Goal: Transaction & Acquisition: Purchase product/service

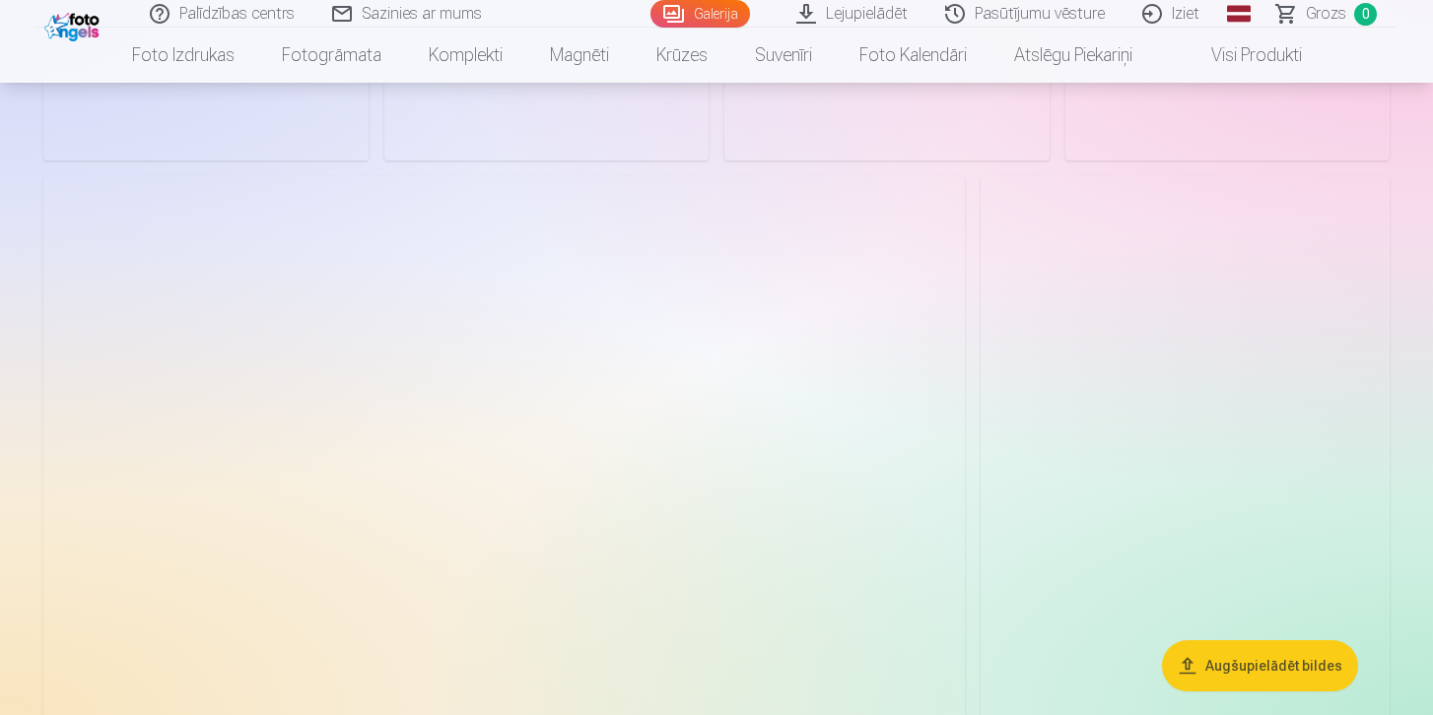
scroll to position [1995, 0]
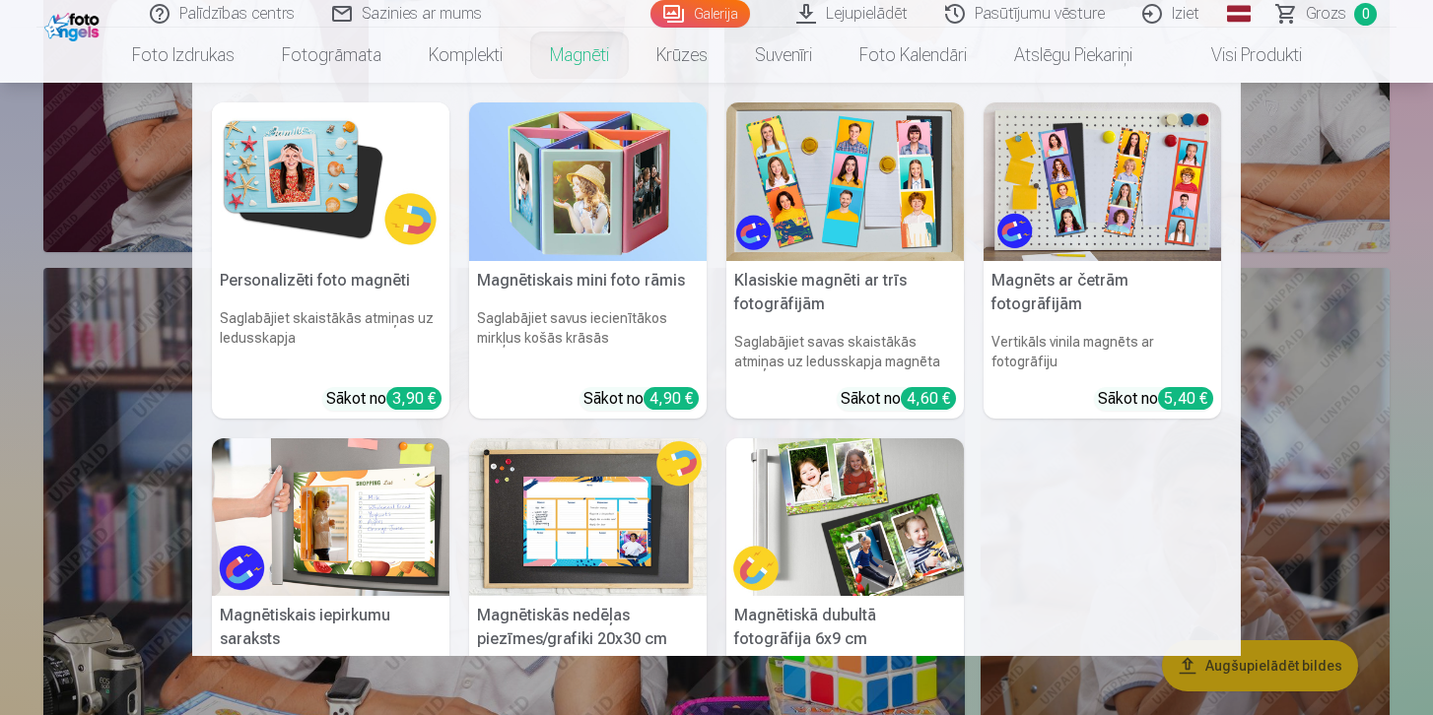
click at [570, 57] on link "Magnēti" at bounding box center [579, 55] width 106 height 55
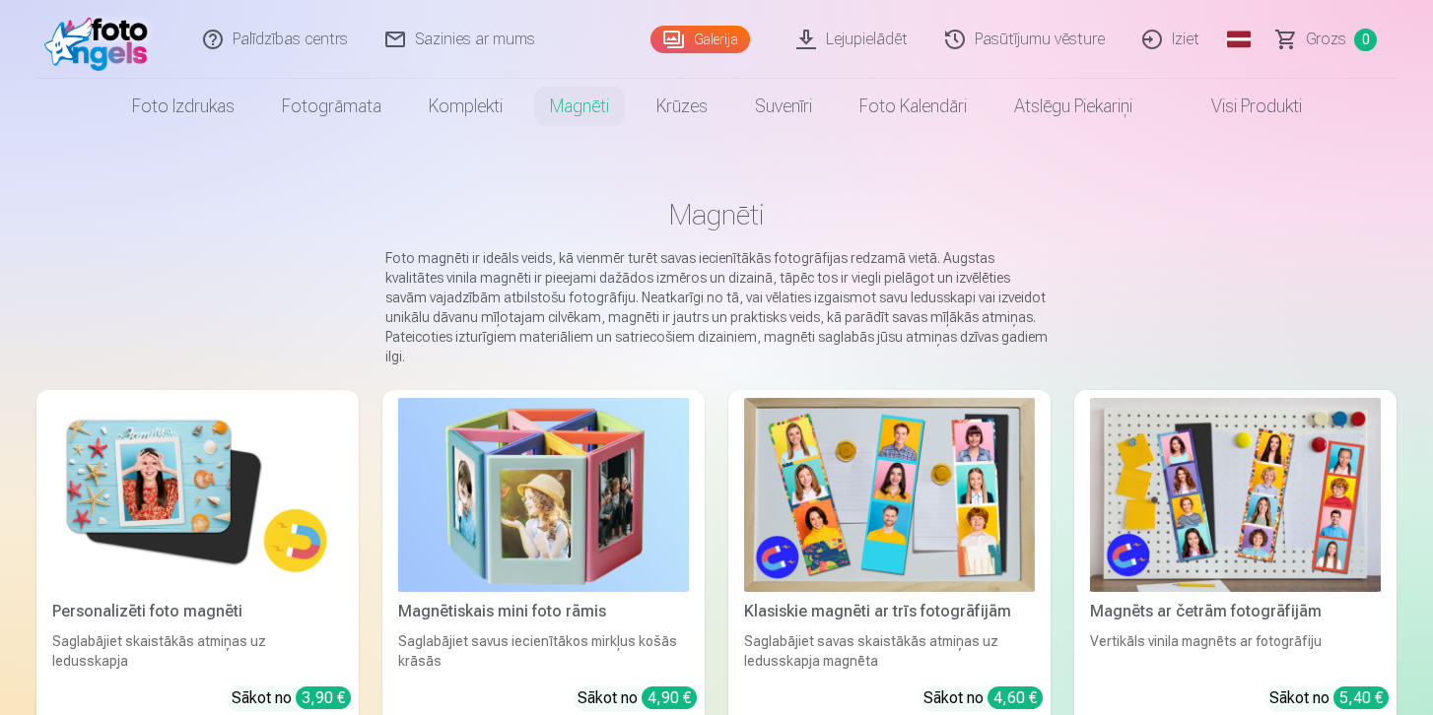
click at [192, 467] on img at bounding box center [197, 495] width 291 height 194
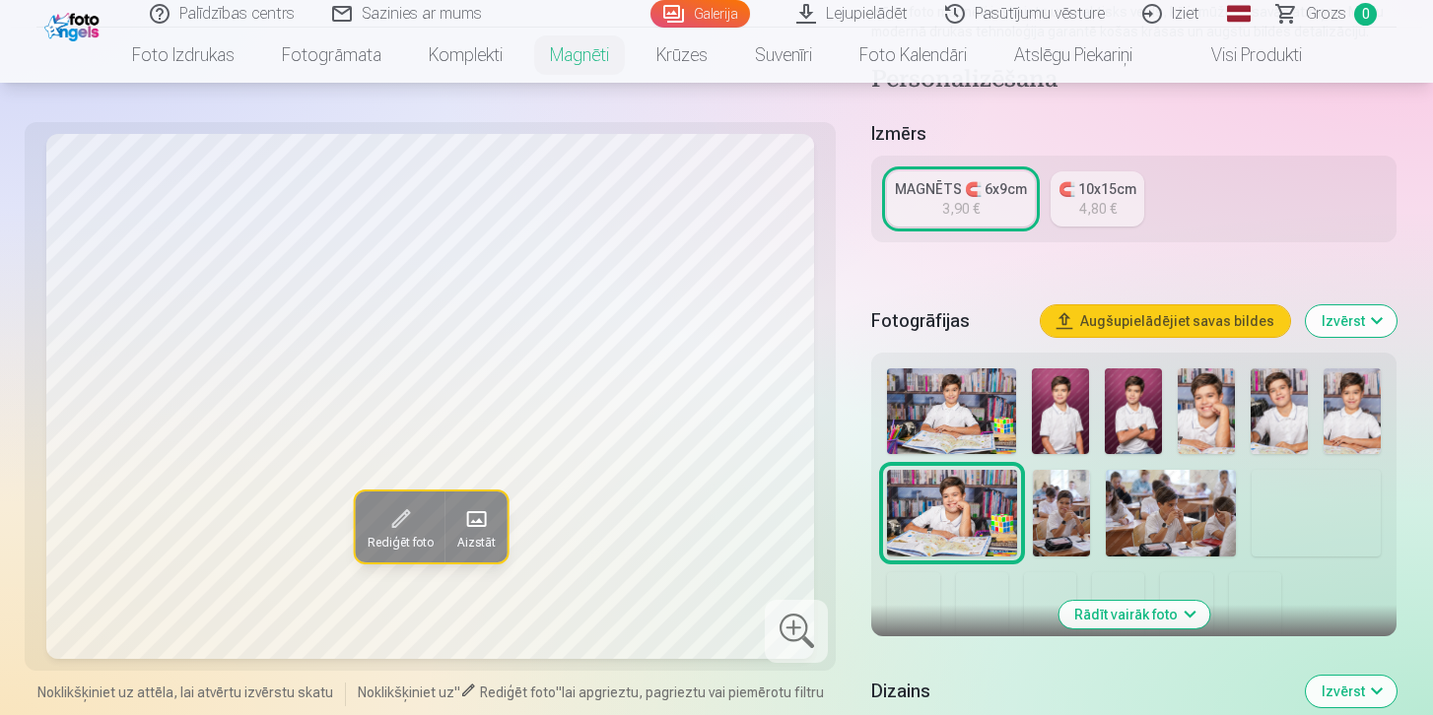
scroll to position [352, 0]
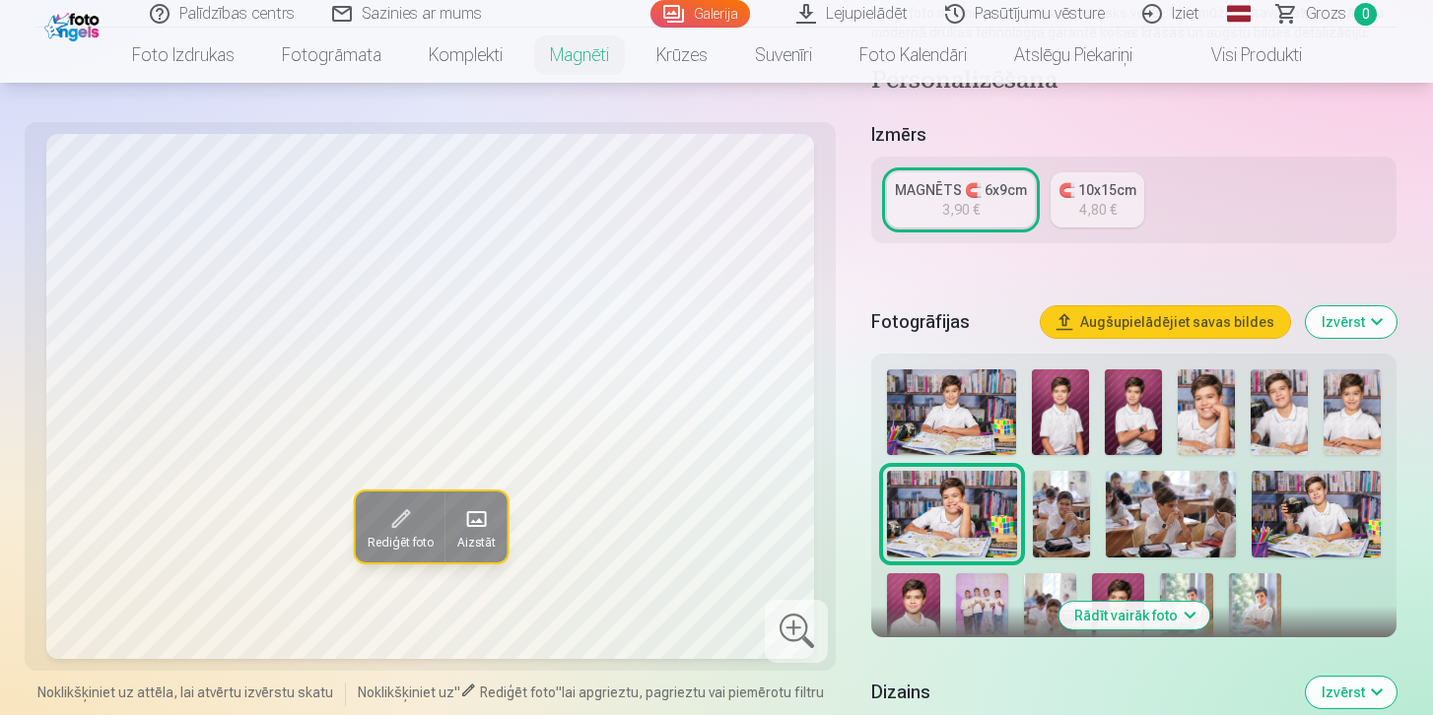
click at [1137, 425] on img at bounding box center [1133, 413] width 57 height 86
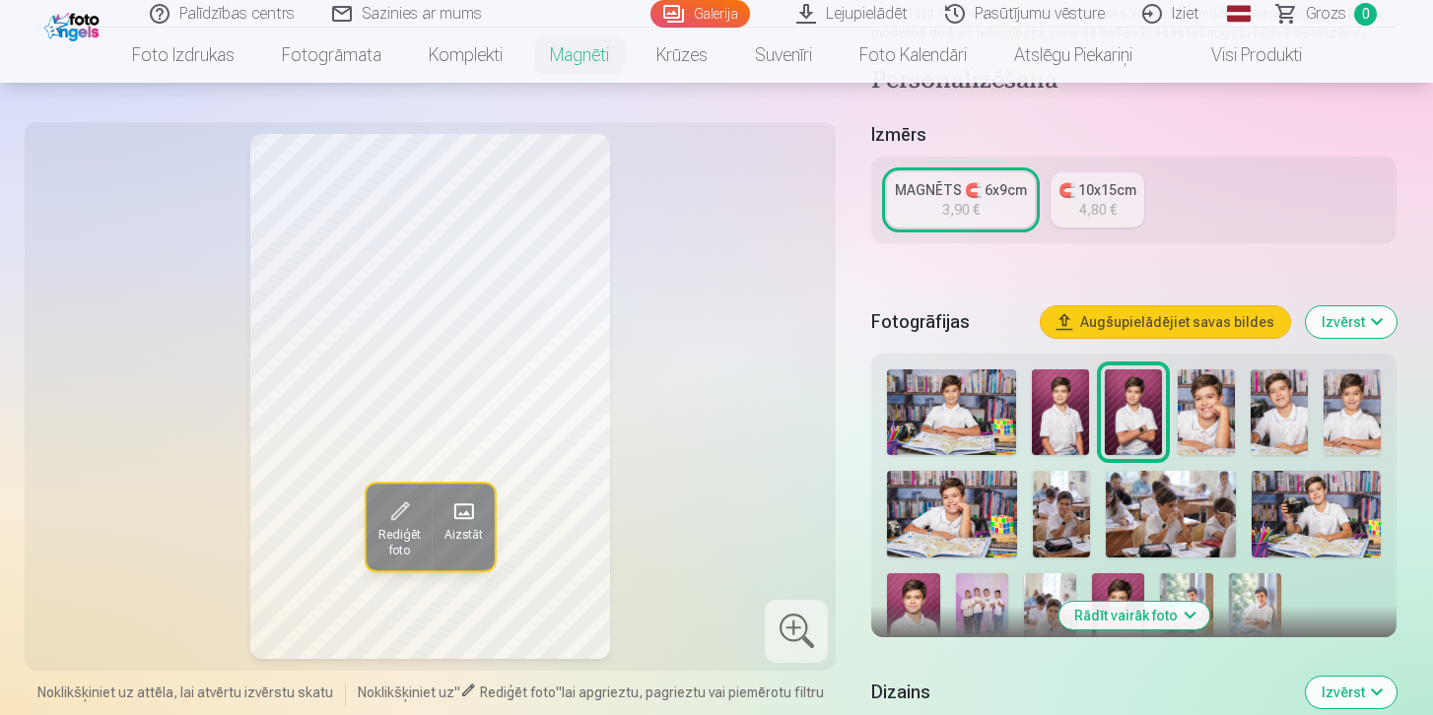
click at [402, 523] on span at bounding box center [399, 513] width 32 height 32
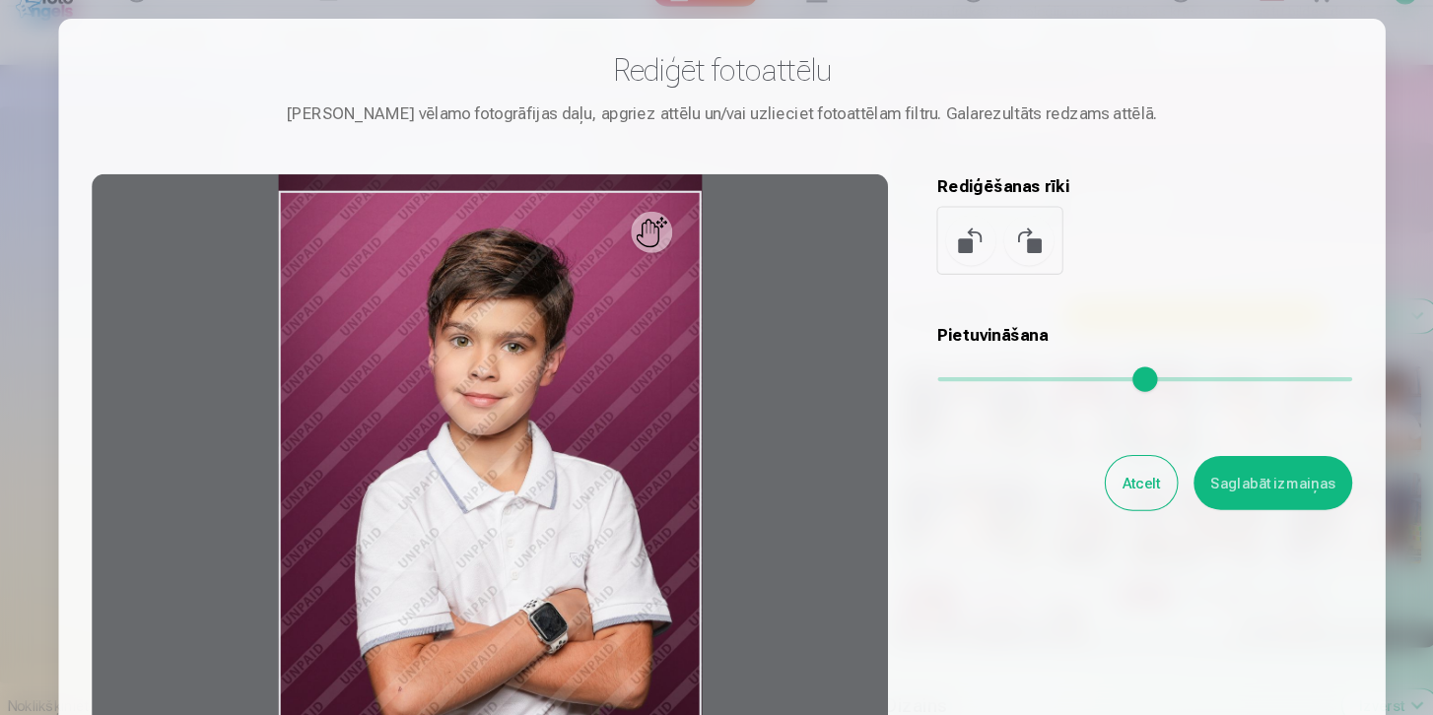
click at [600, 434] on div at bounding box center [495, 496] width 757 height 619
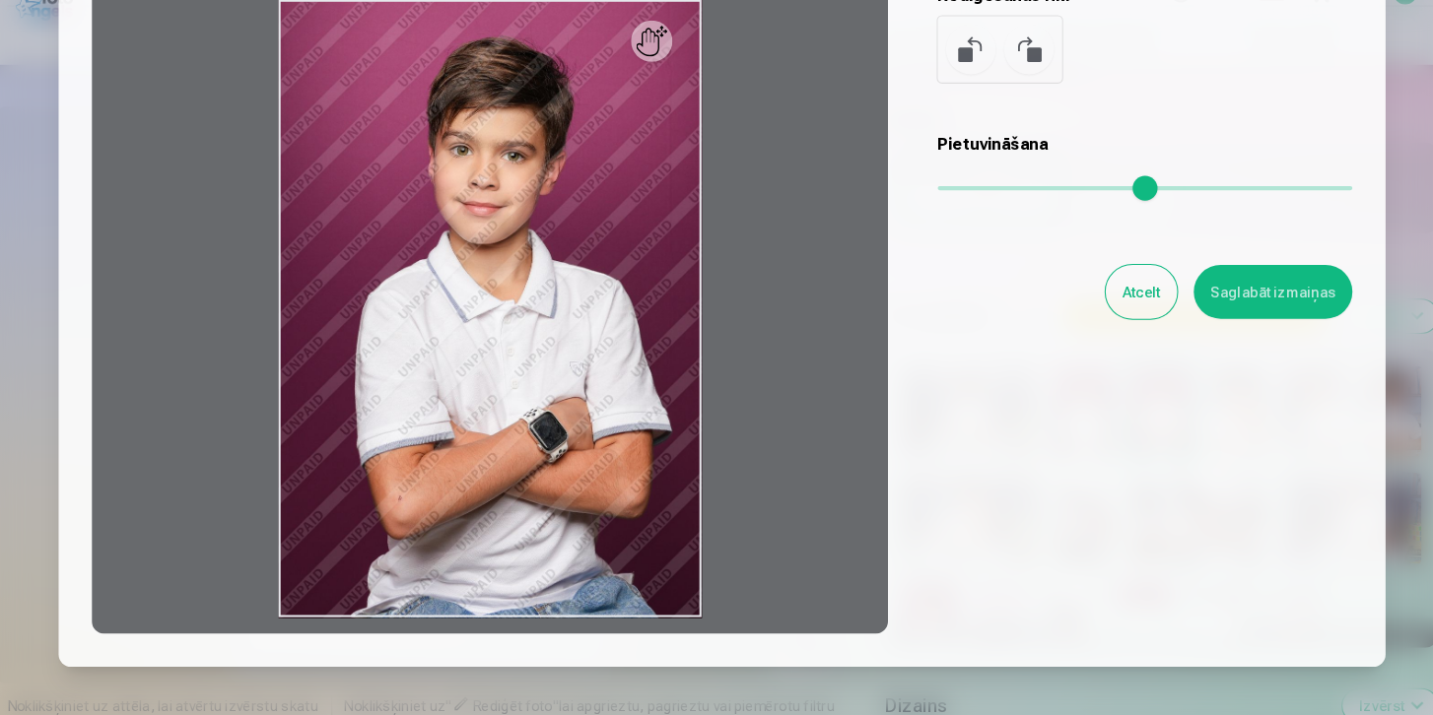
scroll to position [175, 0]
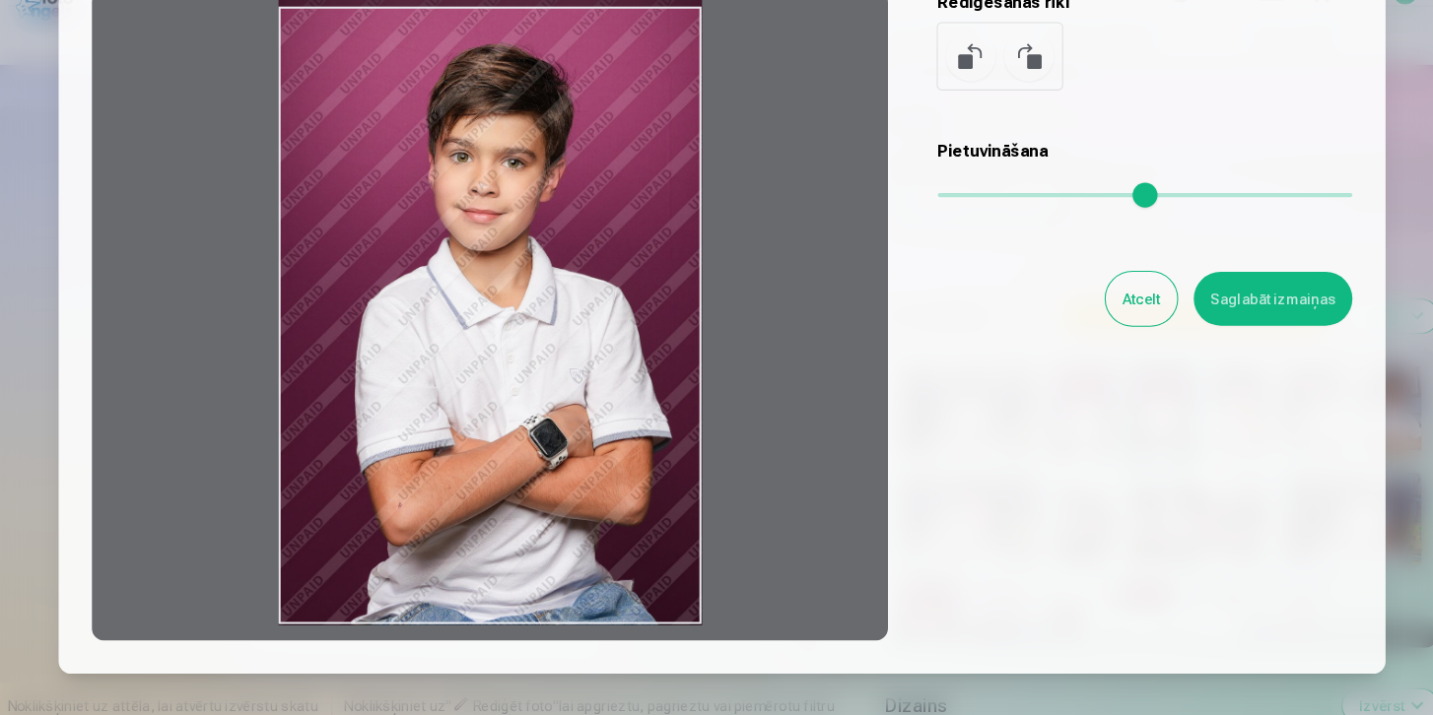
drag, startPoint x: 297, startPoint y: 614, endPoint x: 304, endPoint y: 595, distance: 20.0
click at [304, 595] on div at bounding box center [495, 321] width 757 height 619
click at [942, 209] on div "Pietuvināšana" at bounding box center [1118, 193] width 394 height 79
click at [949, 209] on div "Pietuvināšana" at bounding box center [1118, 193] width 394 height 79
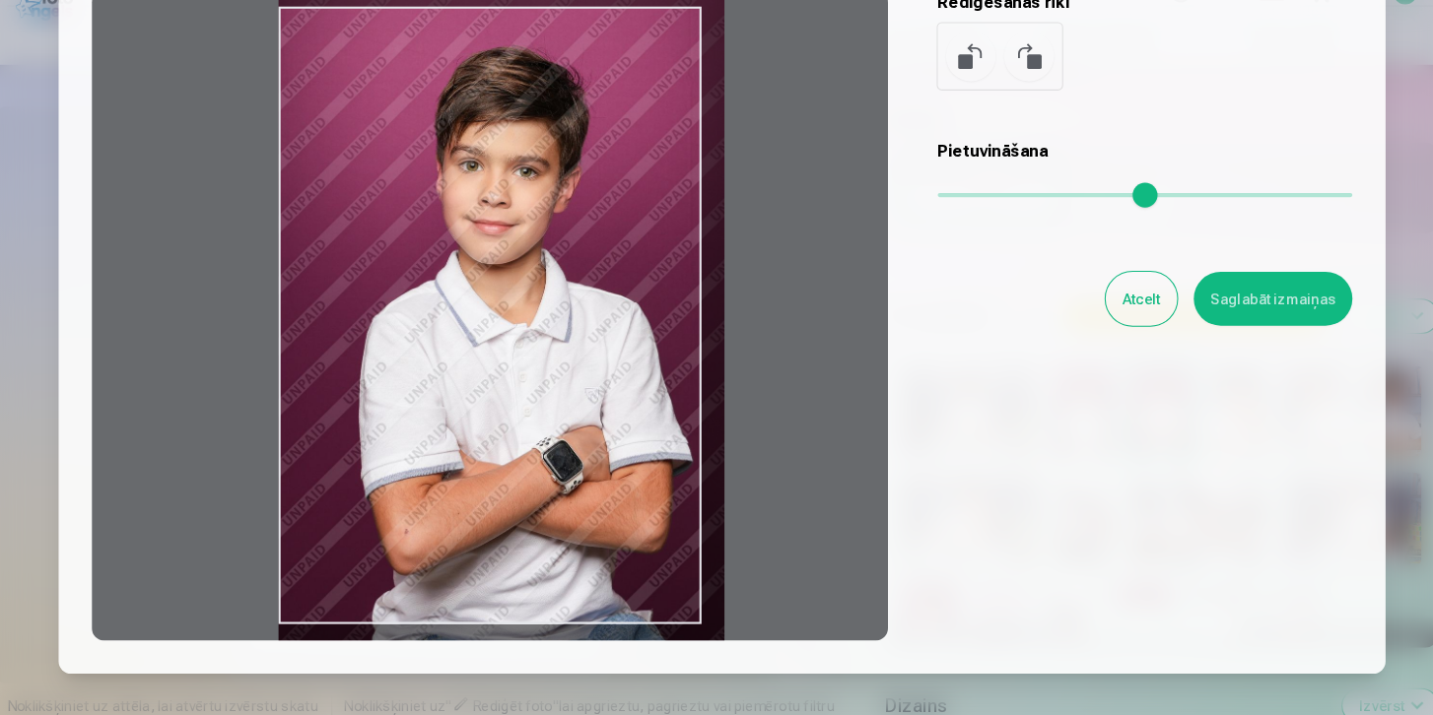
click at [942, 207] on input "range" at bounding box center [1118, 207] width 394 height 4
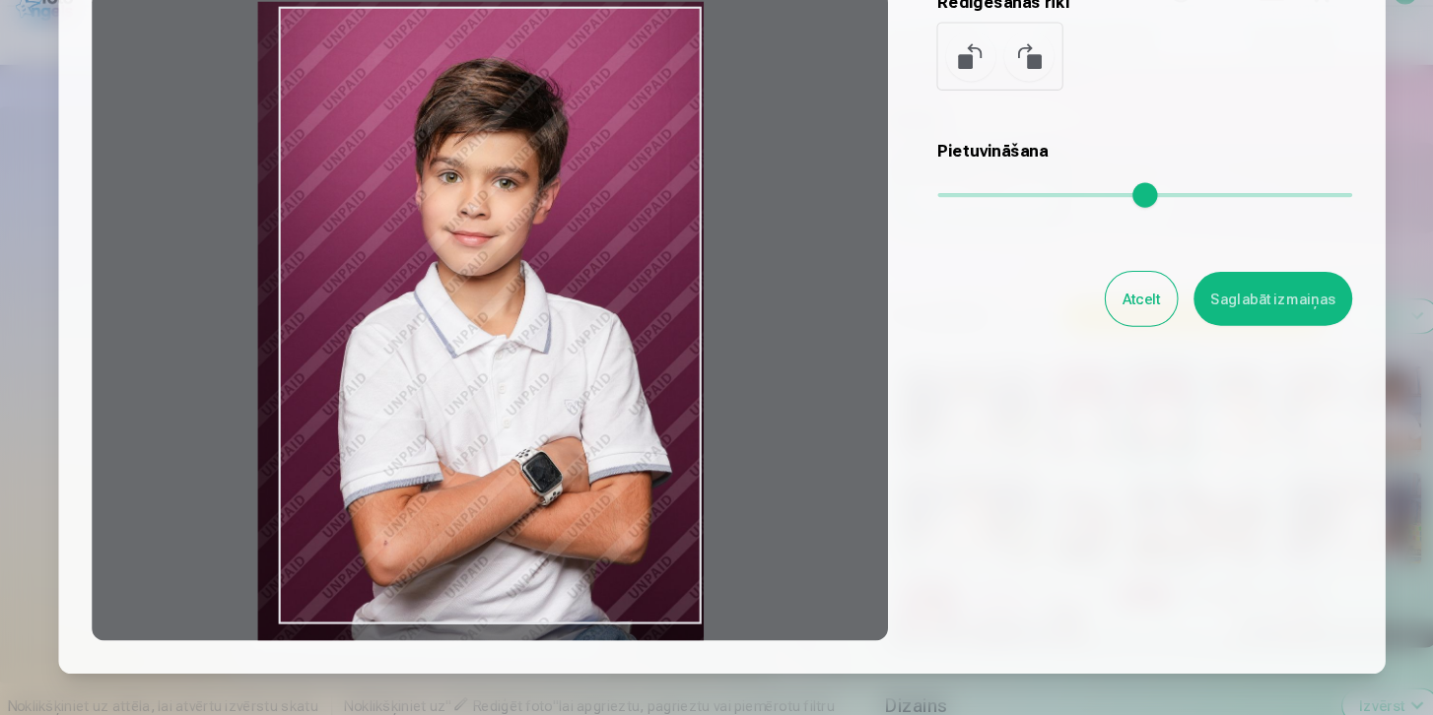
drag, startPoint x: 480, startPoint y: 372, endPoint x: 460, endPoint y: 384, distance: 23.0
click at [460, 385] on div at bounding box center [495, 321] width 757 height 619
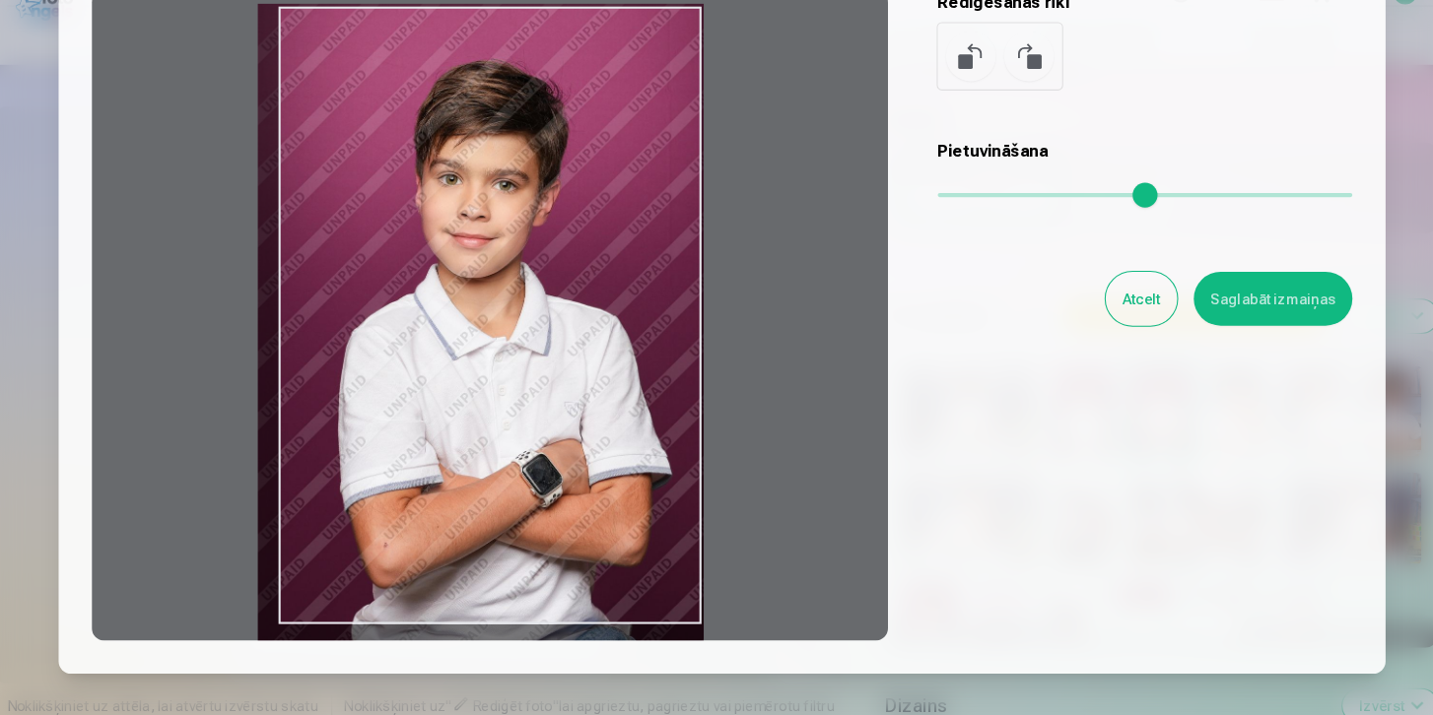
click at [957, 206] on input "range" at bounding box center [1118, 207] width 394 height 4
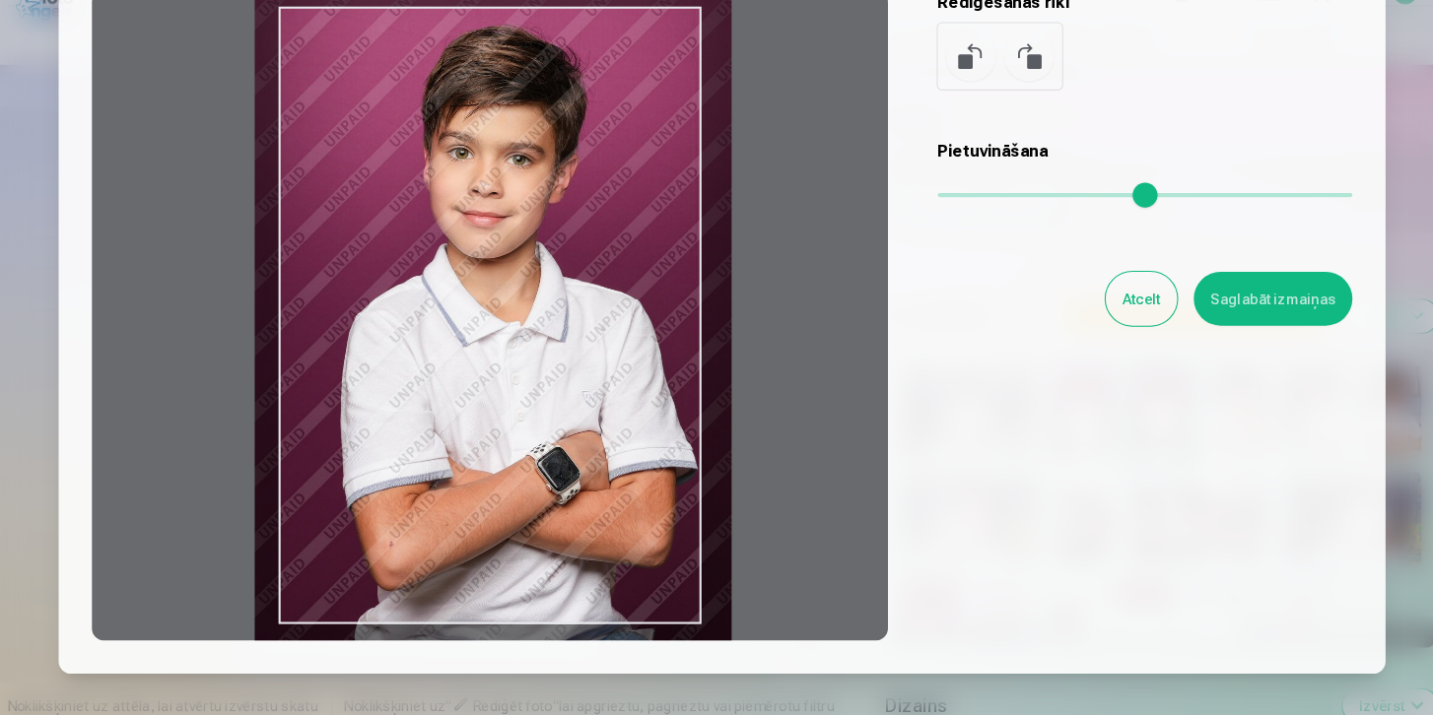
drag, startPoint x: 633, startPoint y: 319, endPoint x: 630, endPoint y: 283, distance: 36.6
click at [630, 283] on div at bounding box center [495, 321] width 757 height 619
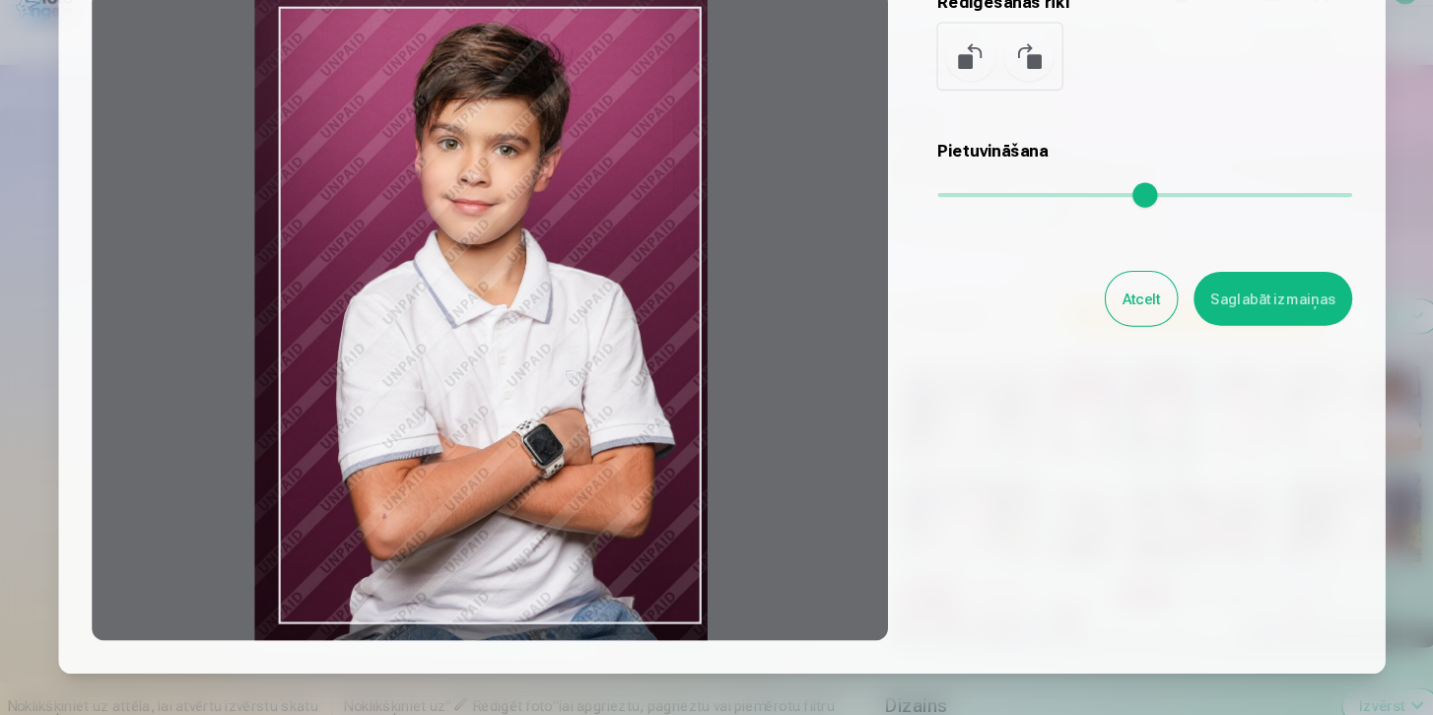
click at [944, 205] on input "range" at bounding box center [1118, 207] width 394 height 4
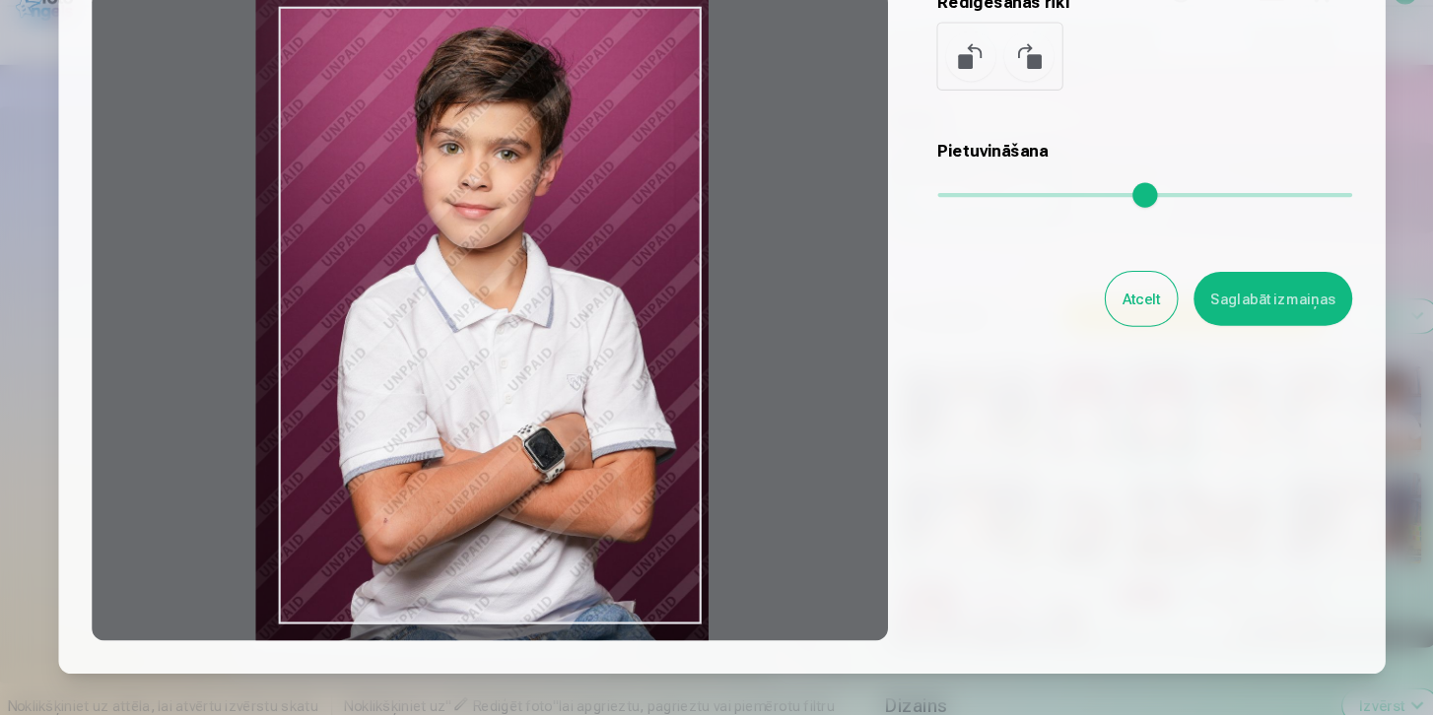
type input "****"
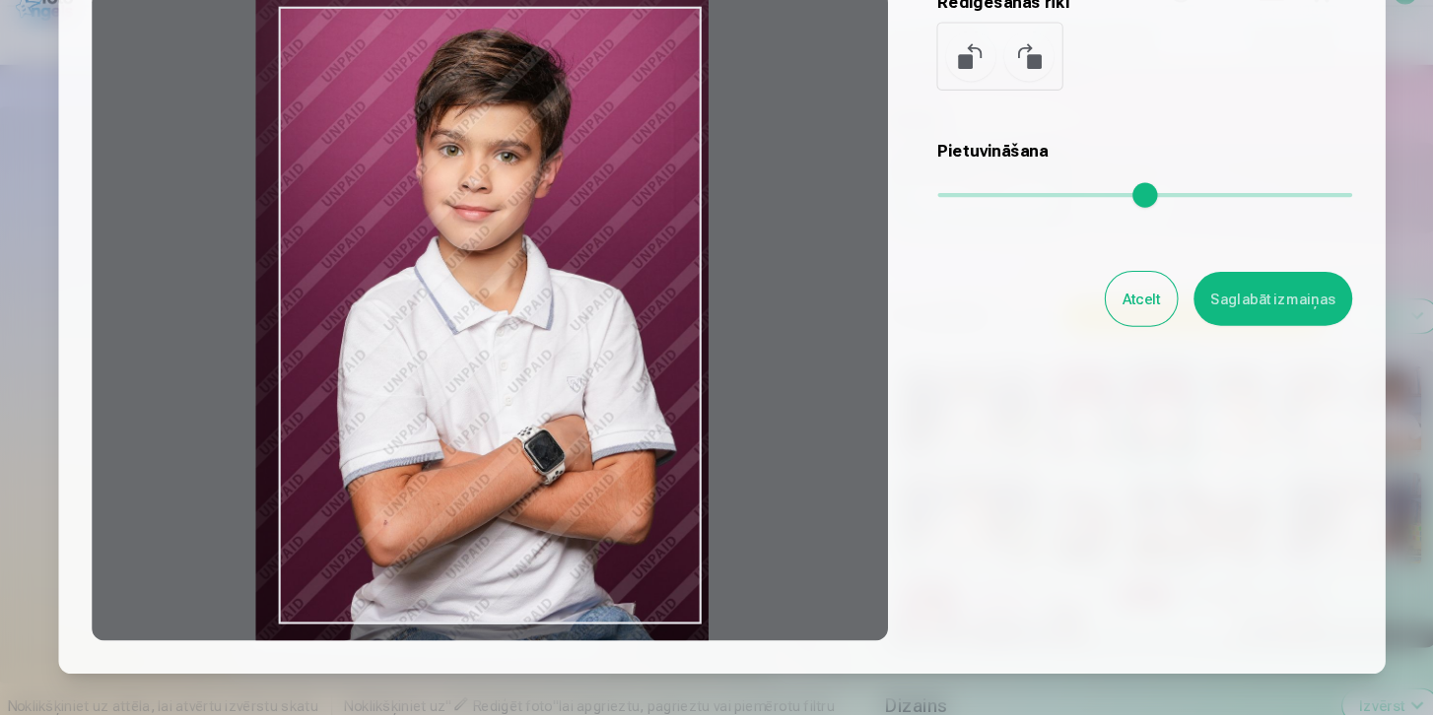
click at [539, 355] on div at bounding box center [495, 321] width 757 height 619
click at [1281, 308] on button "Saglabāt izmaiņas" at bounding box center [1240, 305] width 151 height 51
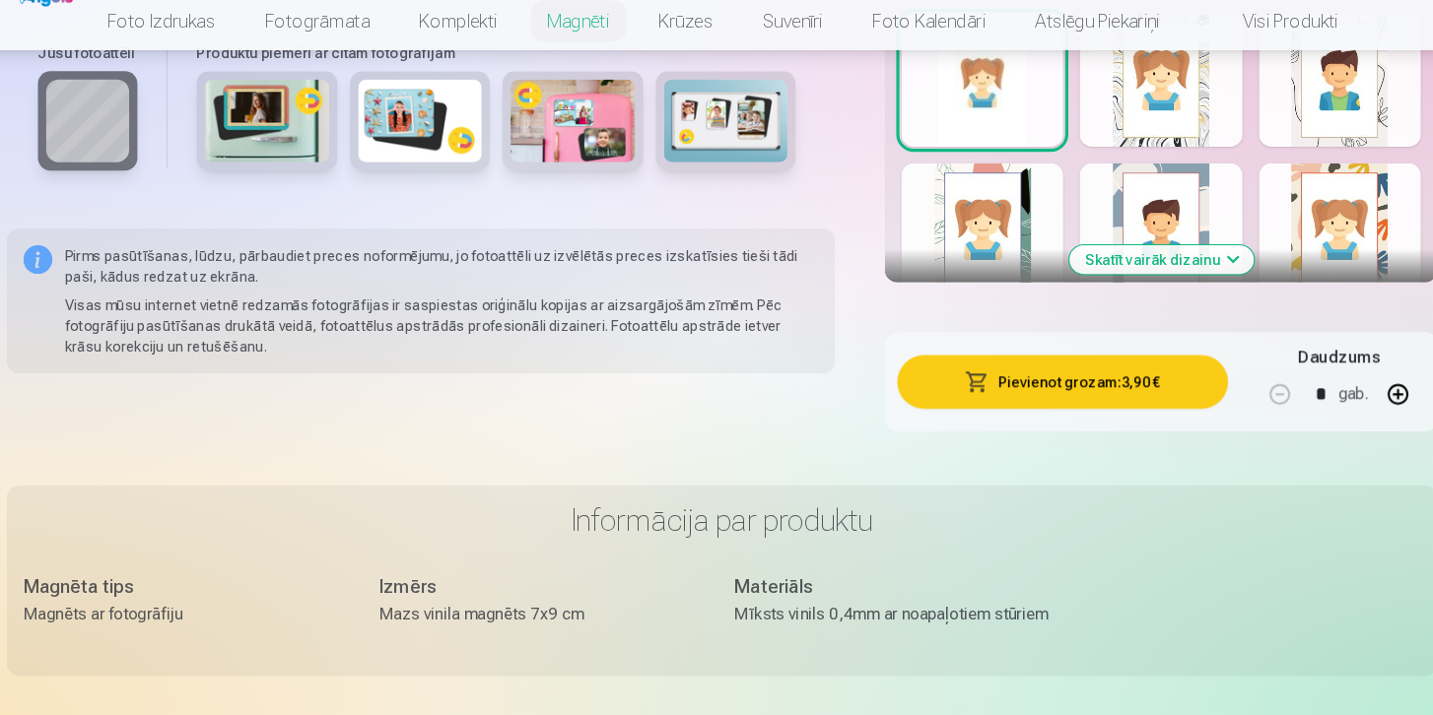
scroll to position [1251, 0]
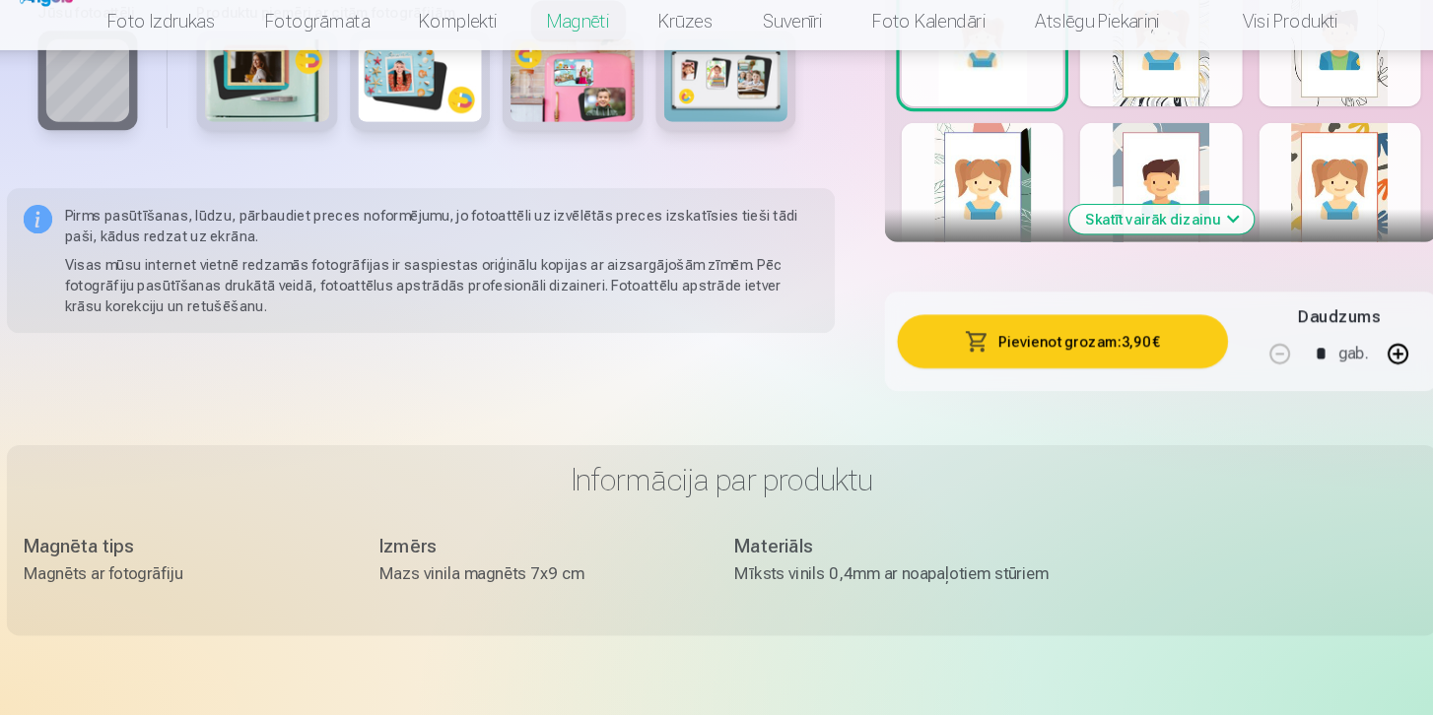
click at [1352, 372] on button "button" at bounding box center [1358, 371] width 47 height 47
type input "*"
click at [1116, 369] on button "Pievienot grozam : 7,80 €" at bounding box center [1040, 359] width 314 height 51
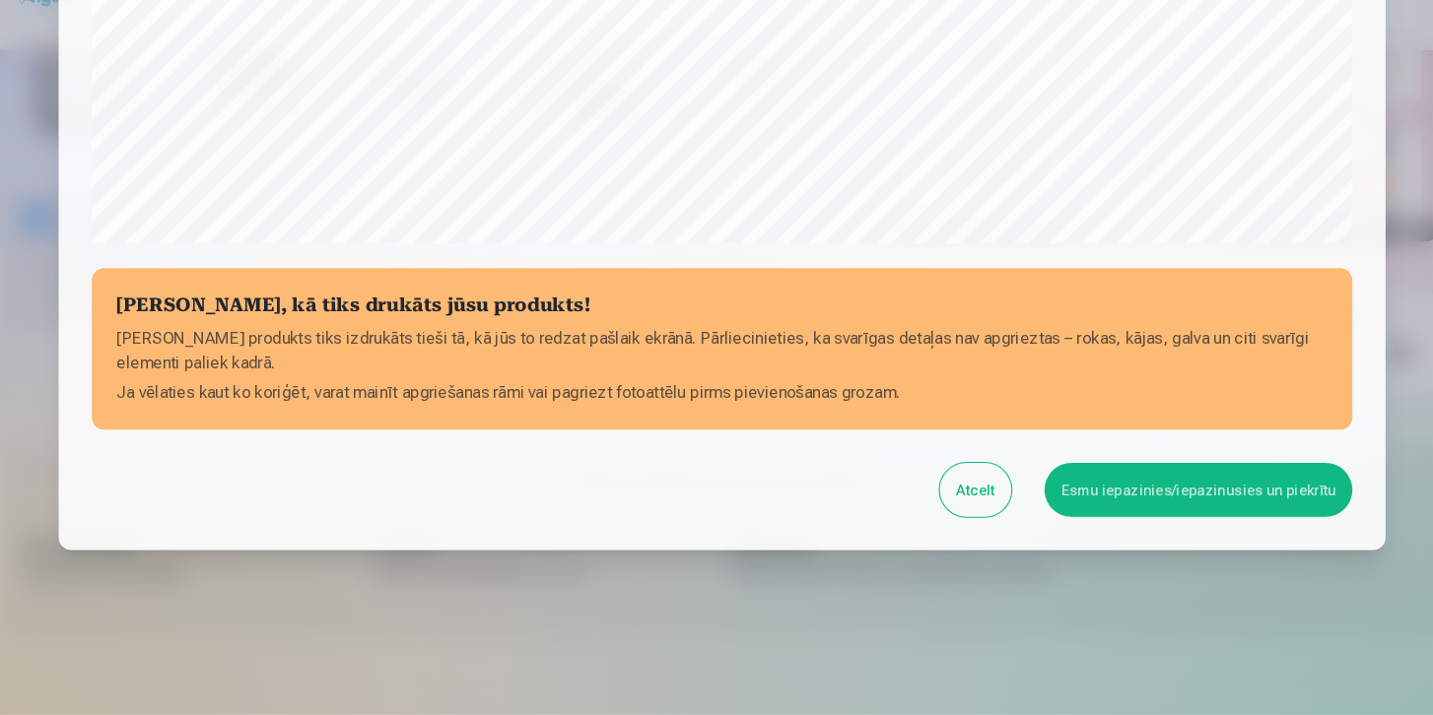
scroll to position [704, 0]
click at [1150, 500] on button "Esmu iepazinies/iepazinusies un piekrītu" at bounding box center [1169, 500] width 293 height 51
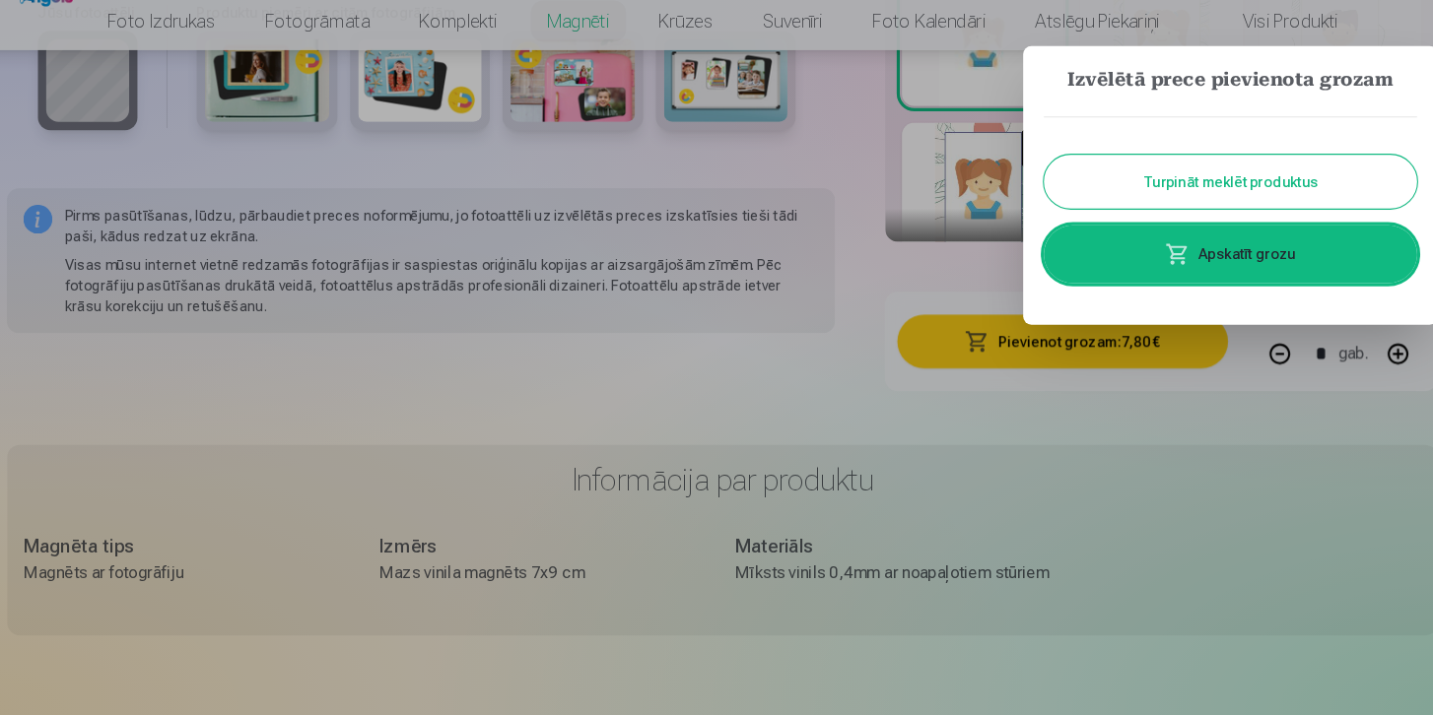
click at [1185, 275] on link "Apskatīt grozu" at bounding box center [1199, 276] width 355 height 55
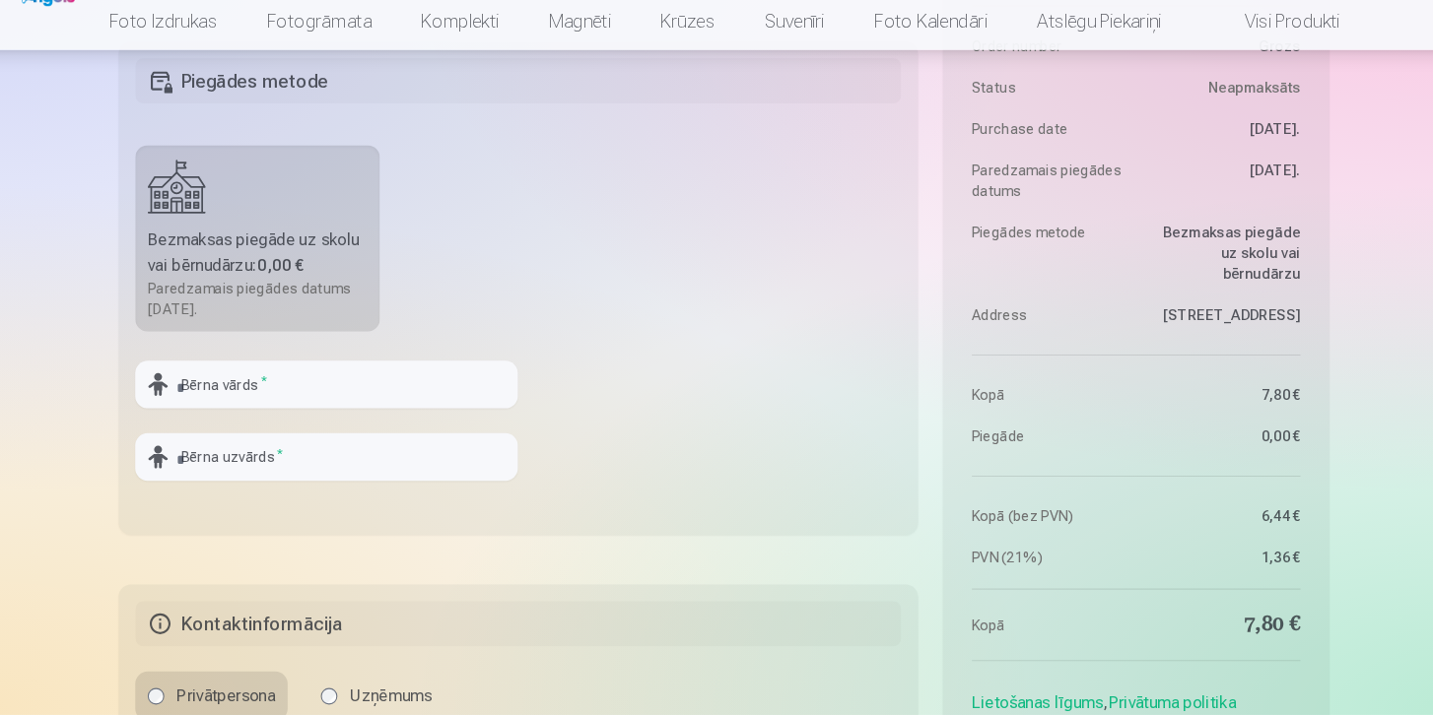
scroll to position [703, 0]
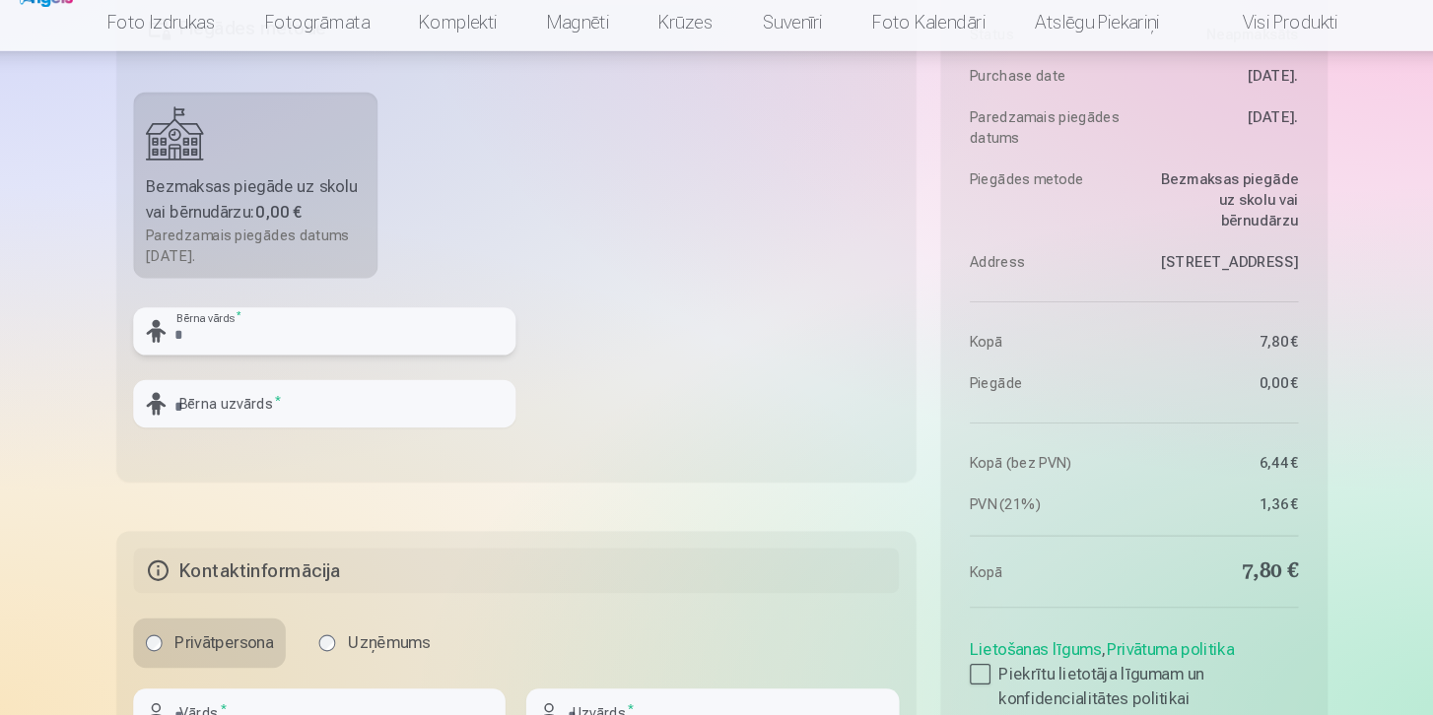
click at [335, 348] on input "text" at bounding box center [339, 349] width 364 height 45
type input "*******"
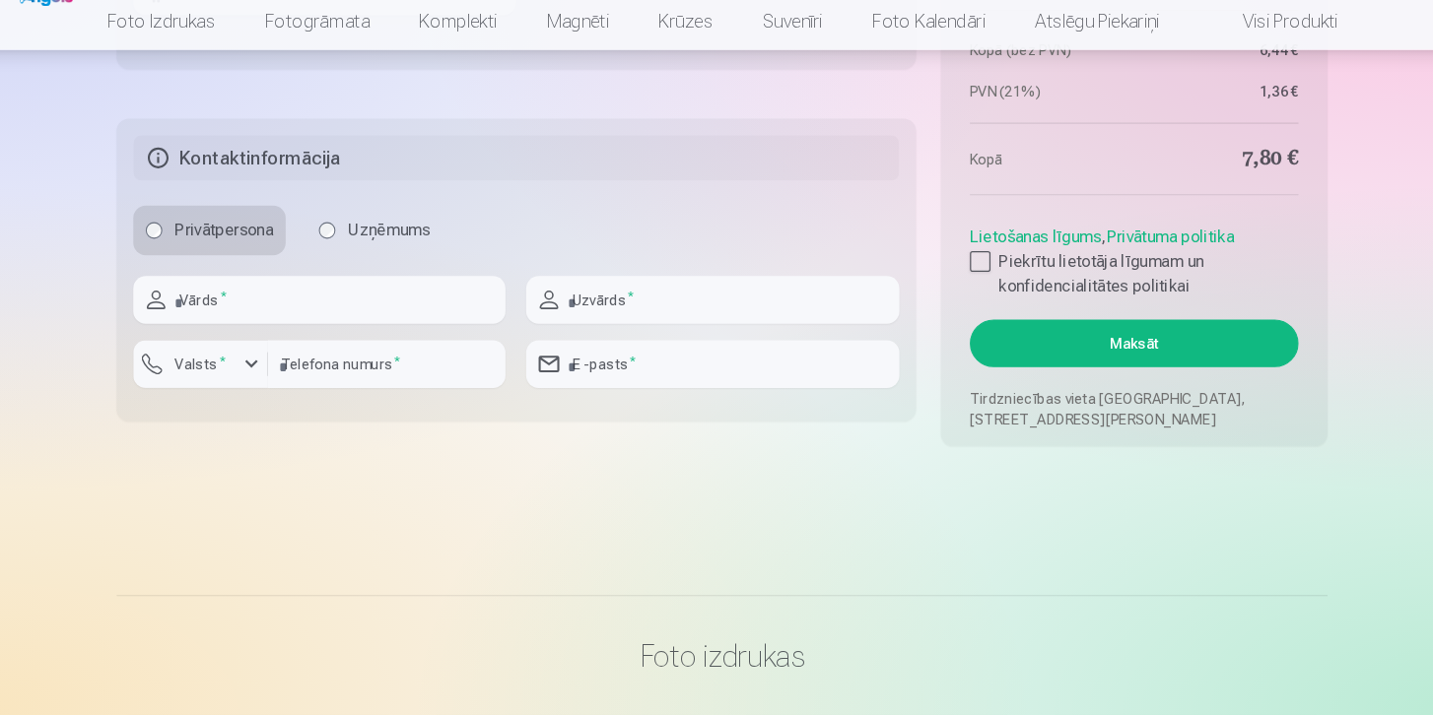
scroll to position [1120, 0]
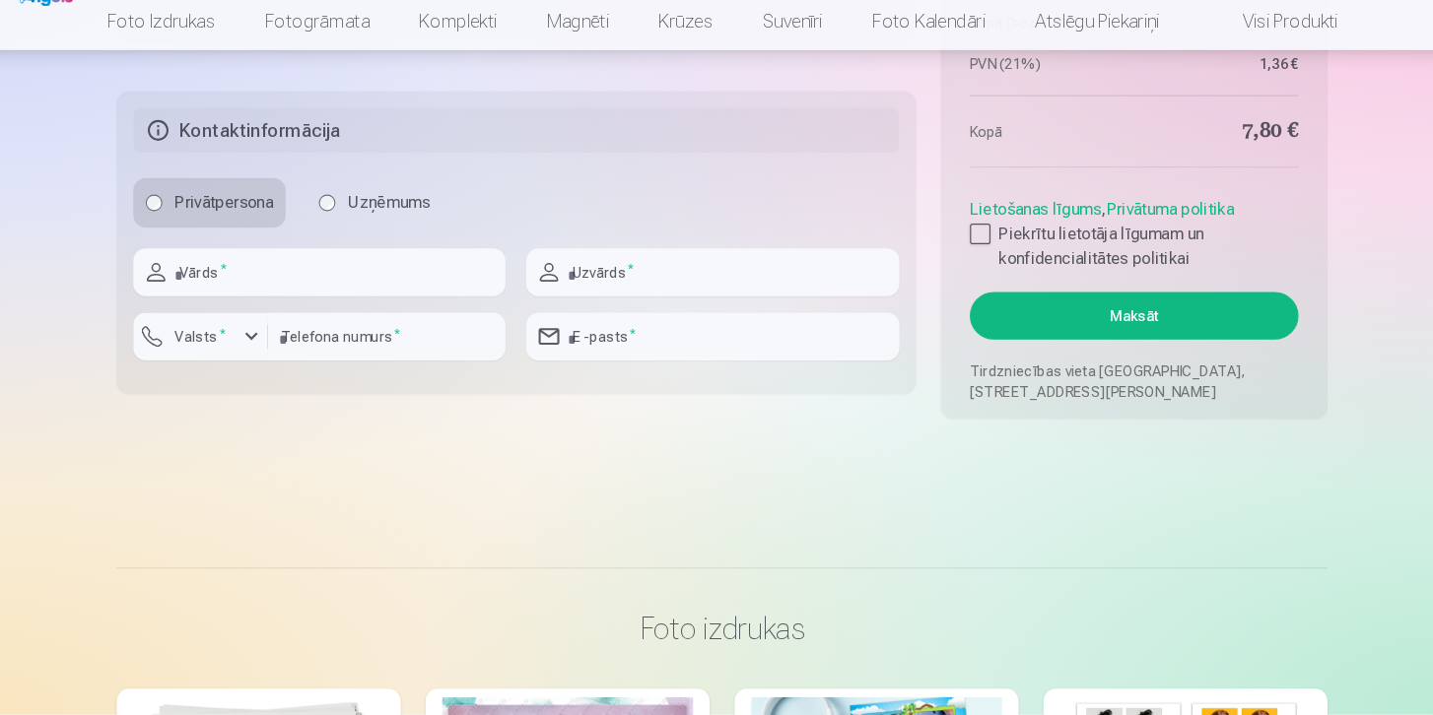
type input "********"
click at [375, 280] on input "text" at bounding box center [334, 294] width 354 height 45
click at [375, 286] on input "text" at bounding box center [334, 294] width 354 height 45
type input "*******"
type input "********"
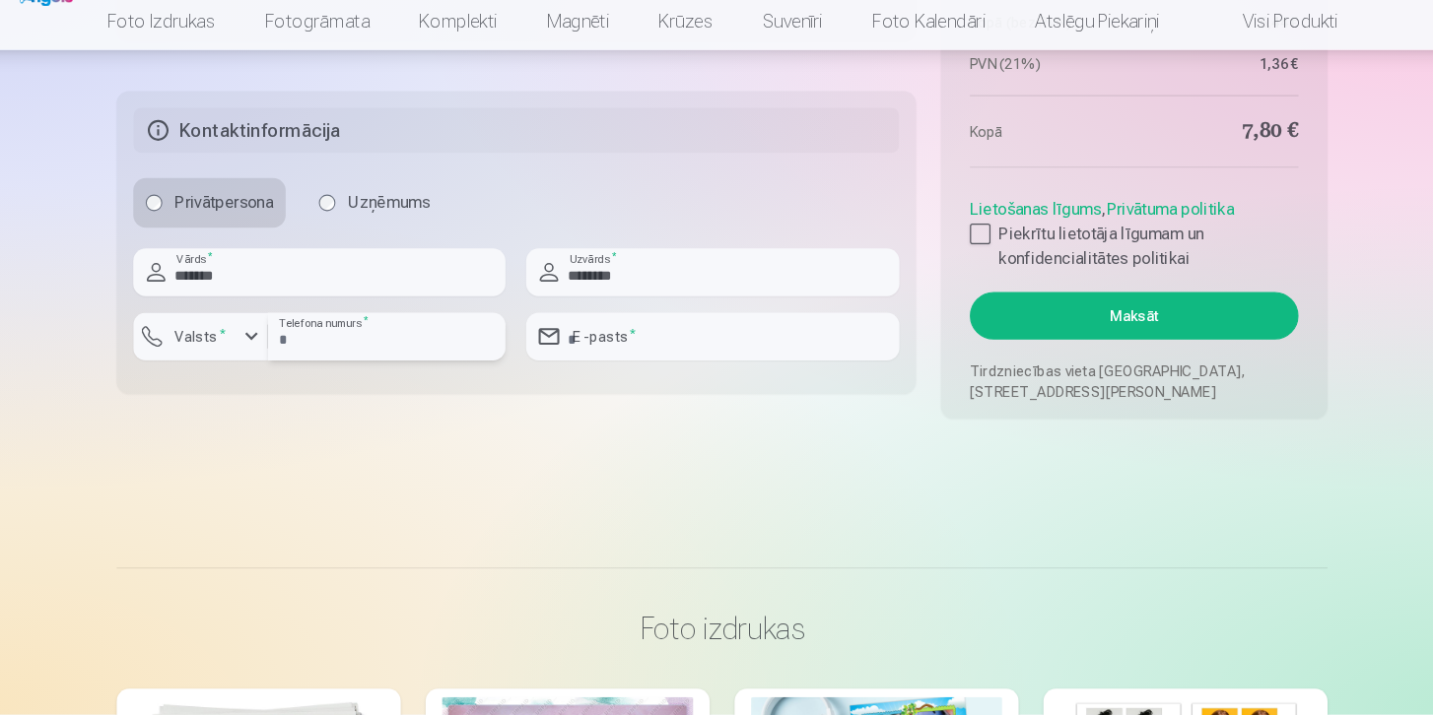
click at [357, 348] on input "number" at bounding box center [398, 355] width 226 height 45
type input "********"
click at [689, 367] on input "email" at bounding box center [707, 355] width 354 height 45
type input "**********"
click at [962, 254] on div at bounding box center [962, 258] width 20 height 20
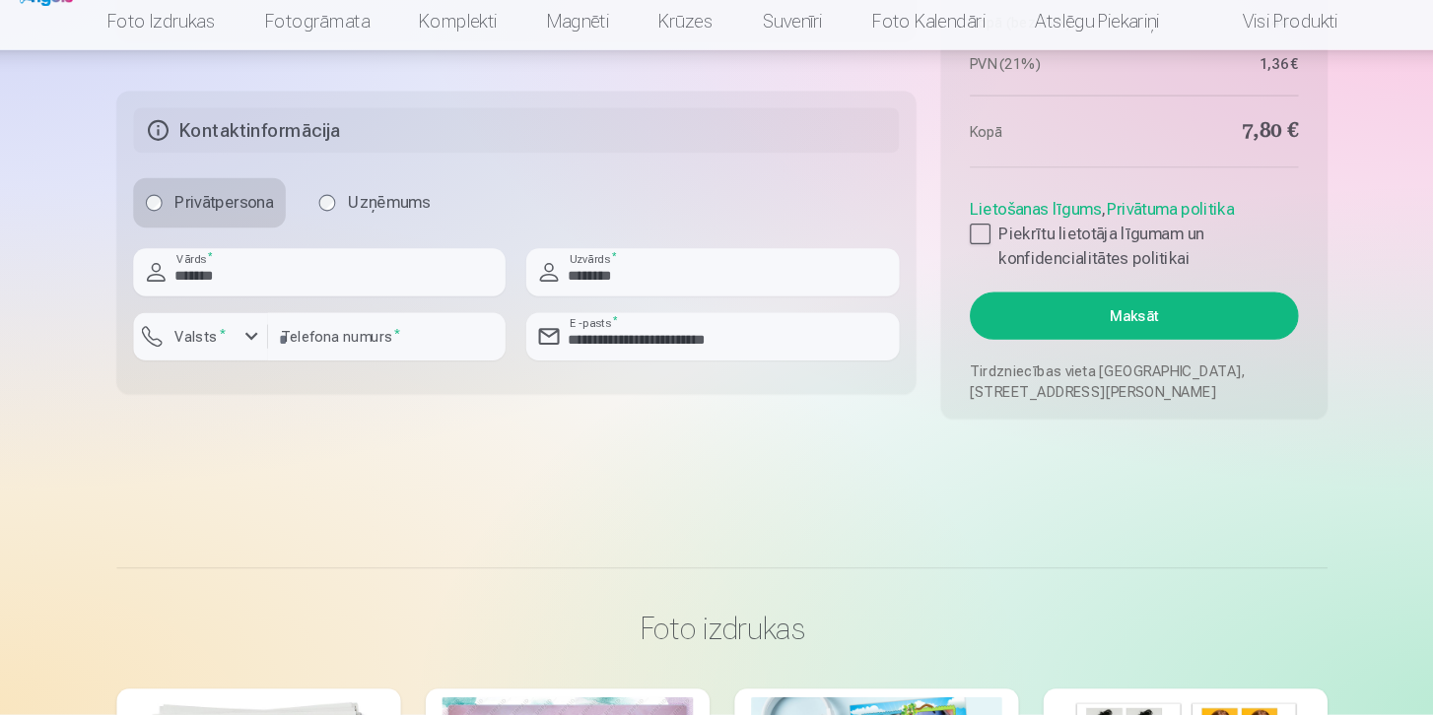
click at [1022, 344] on button "Maksāt" at bounding box center [1108, 335] width 312 height 45
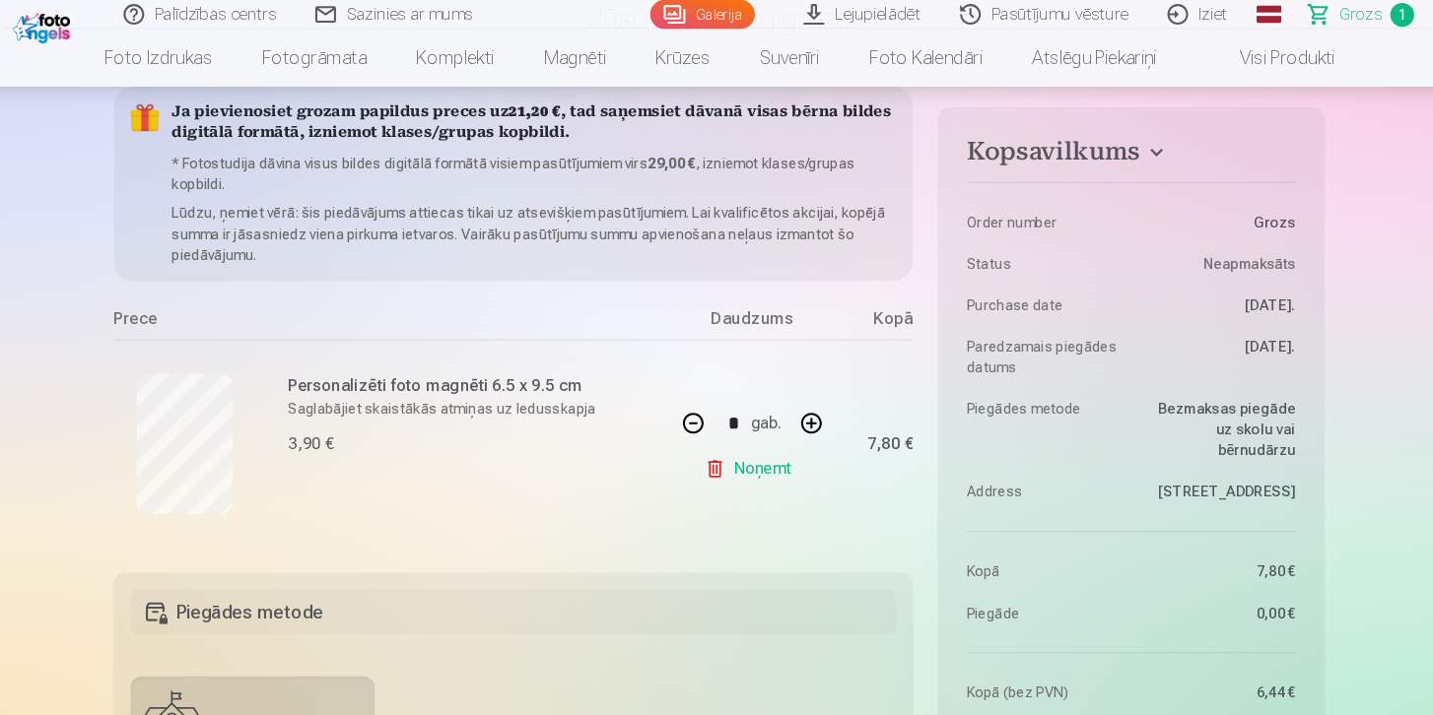
scroll to position [179, 0]
click at [1045, 19] on link "Pasūtījumu vēsture" at bounding box center [1025, 14] width 197 height 28
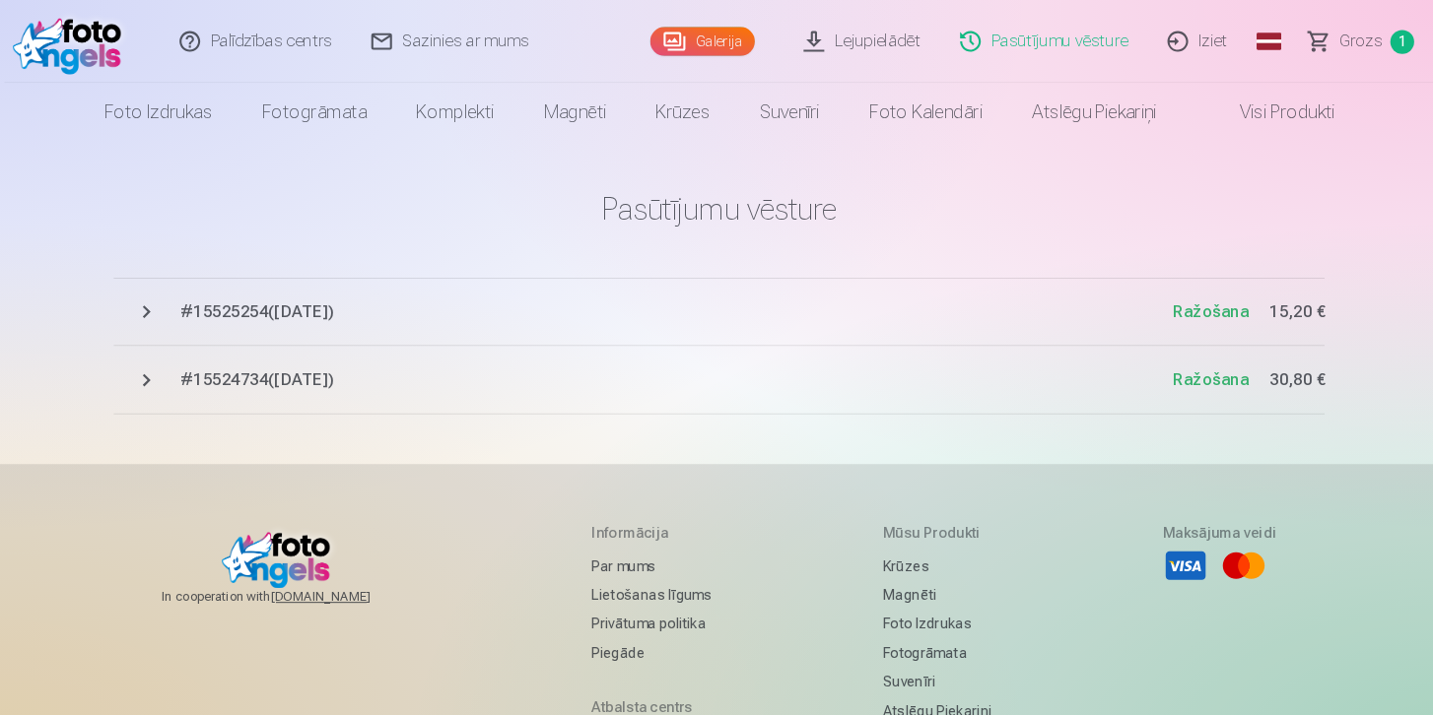
click at [276, 307] on span "# 15525254 ( [DATE] )" at bounding box center [676, 297] width 944 height 24
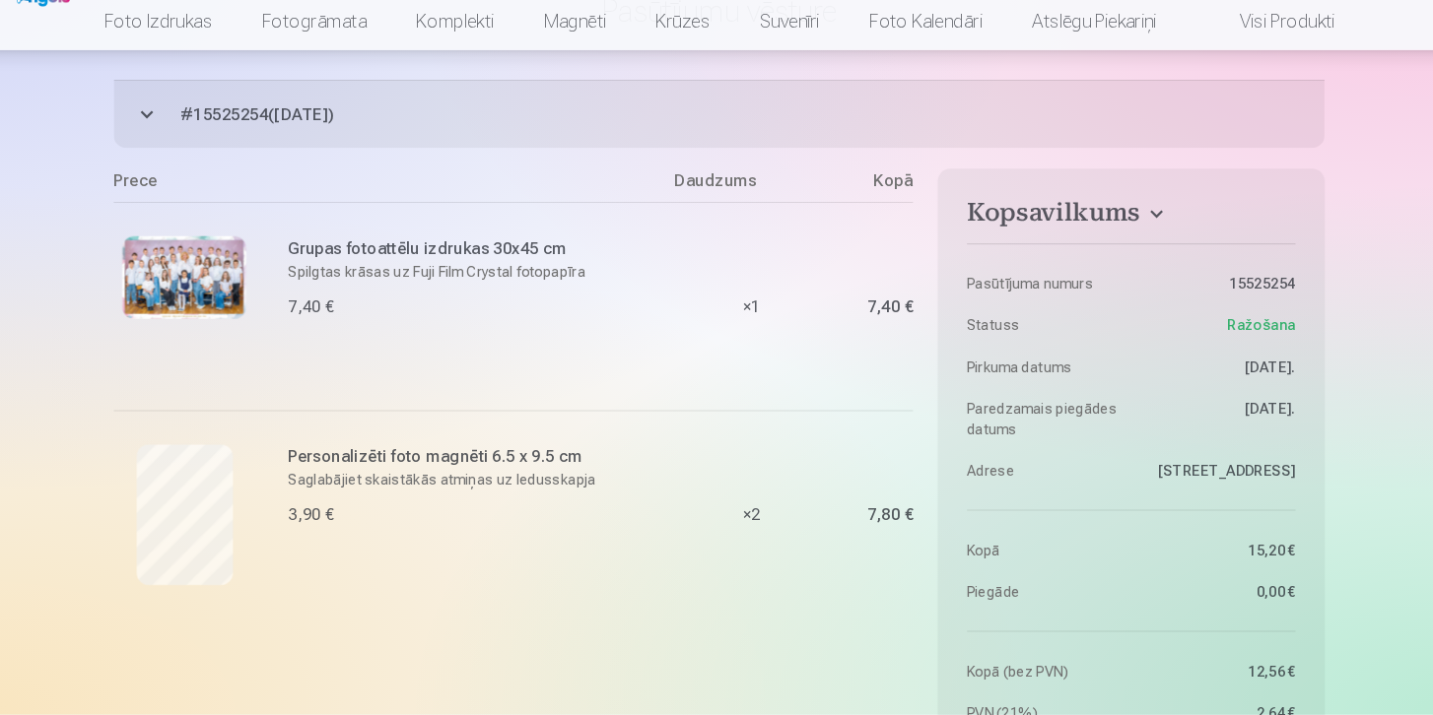
scroll to position [156, 0]
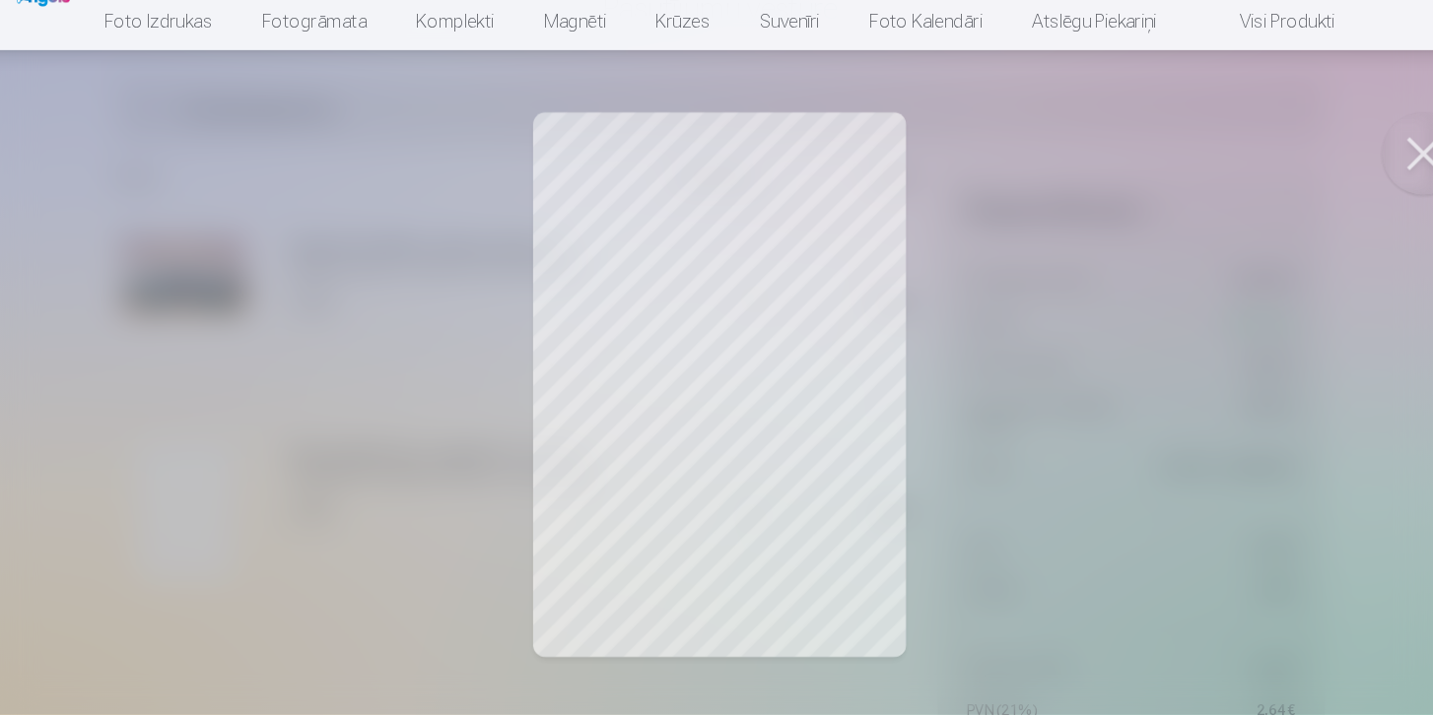
click at [370, 458] on div at bounding box center [716, 357] width 1433 height 715
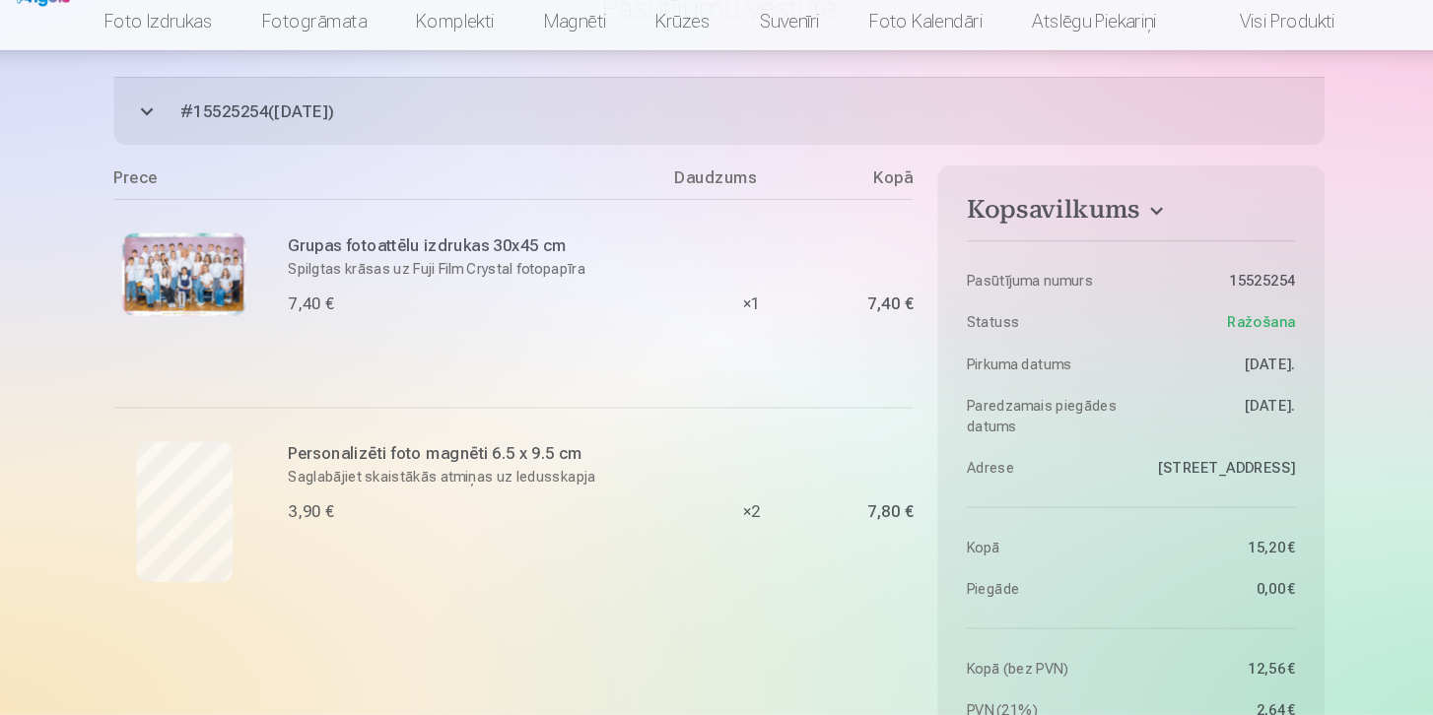
scroll to position [0, 0]
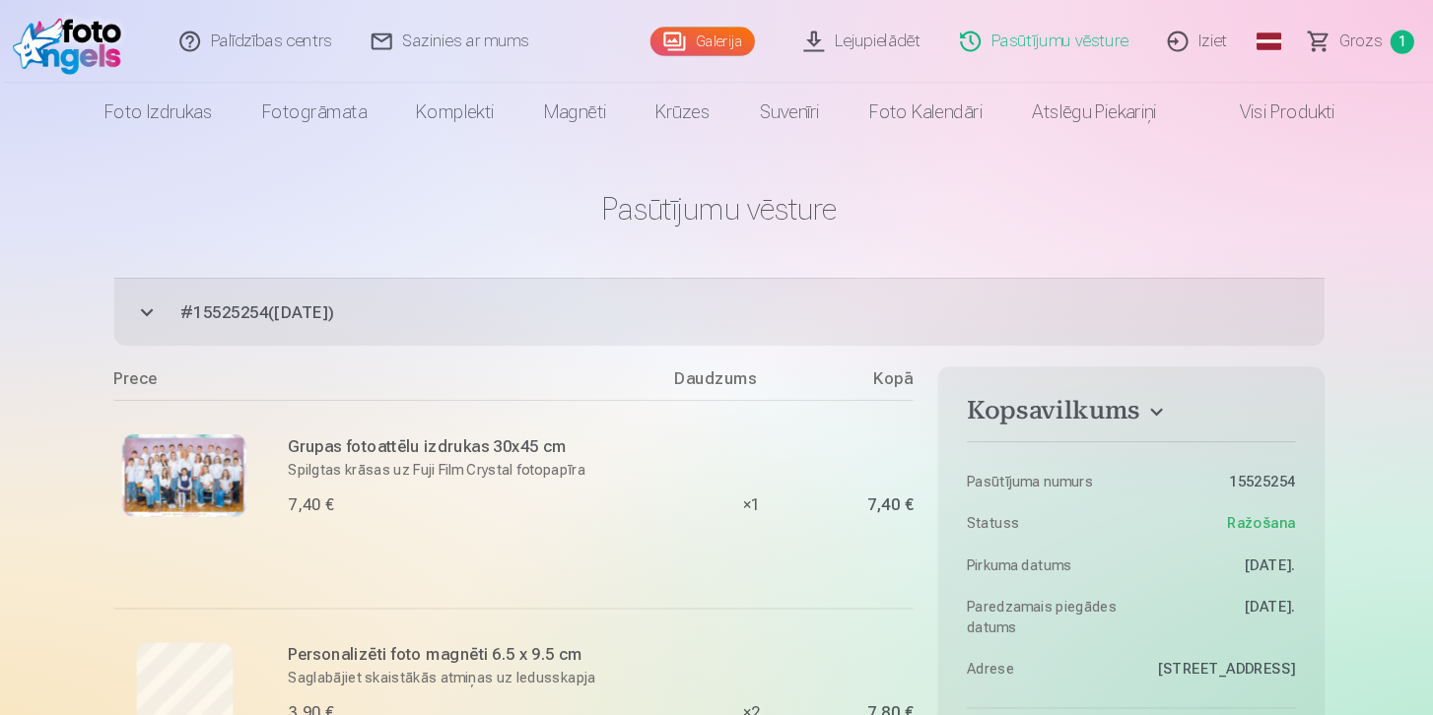
click at [1321, 39] on span "Grozs" at bounding box center [1326, 40] width 40 height 24
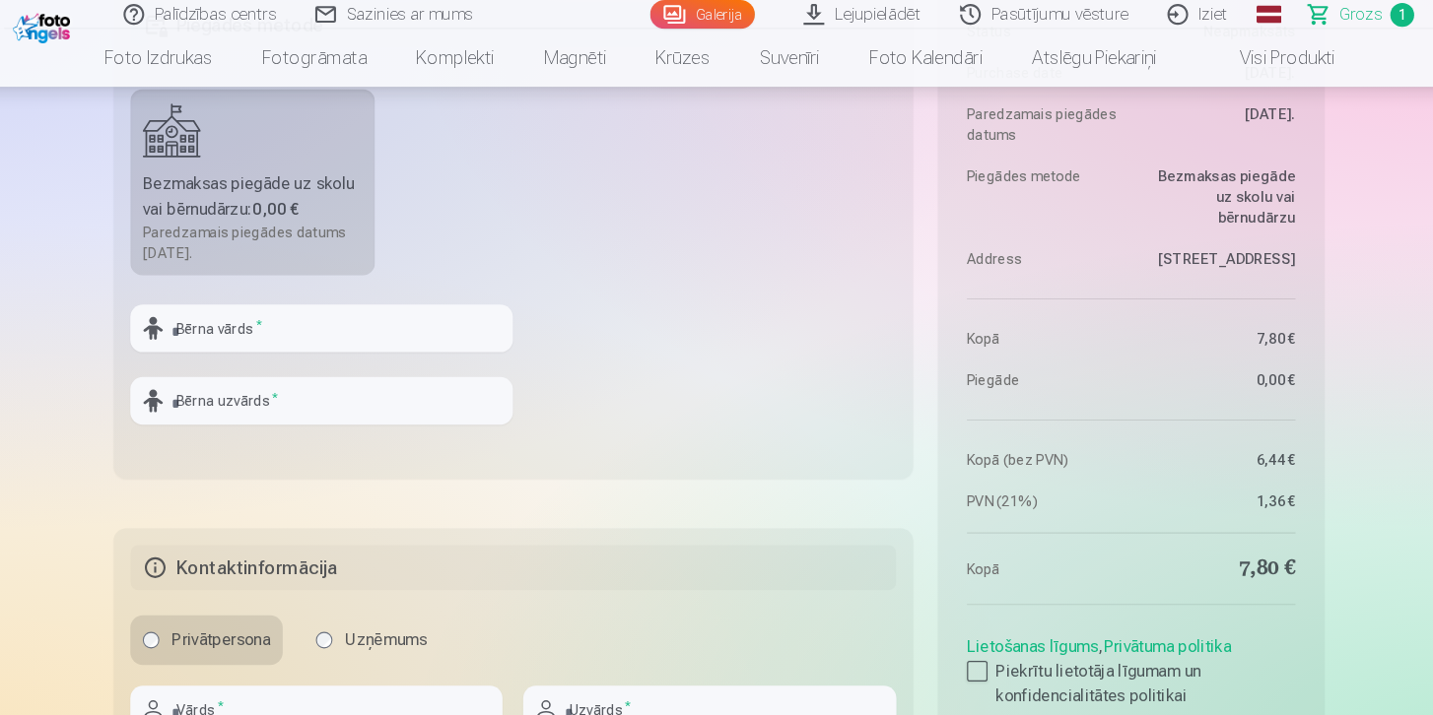
scroll to position [578, 0]
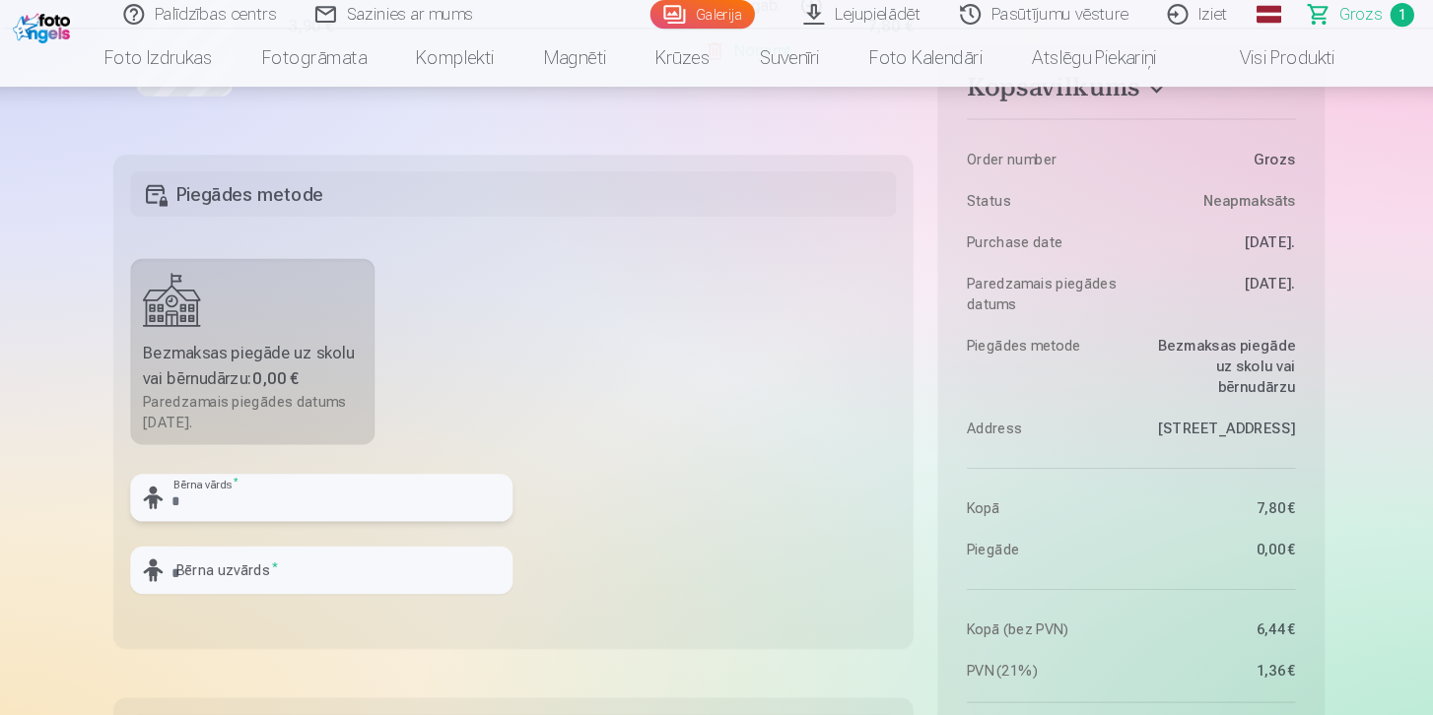
click at [356, 490] on input "text" at bounding box center [339, 473] width 364 height 45
type input "*******"
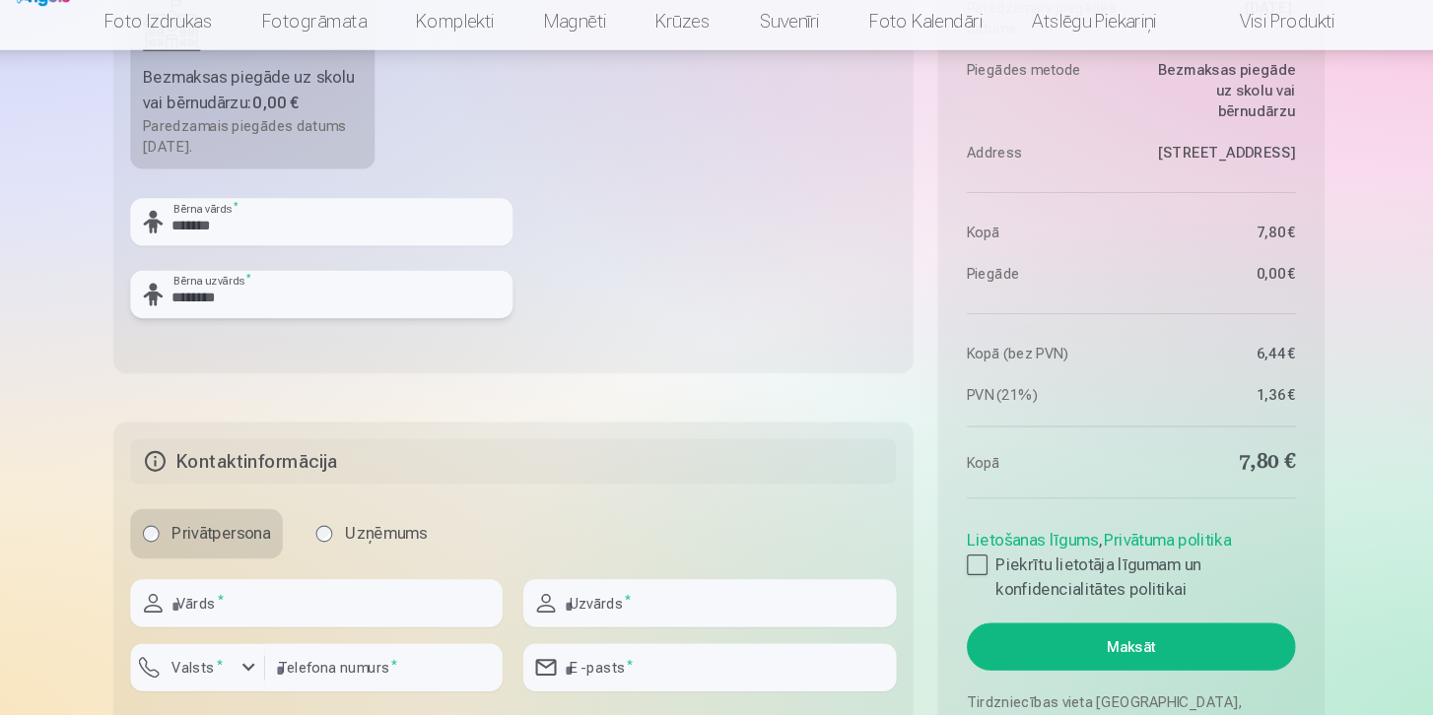
scroll to position [838, 0]
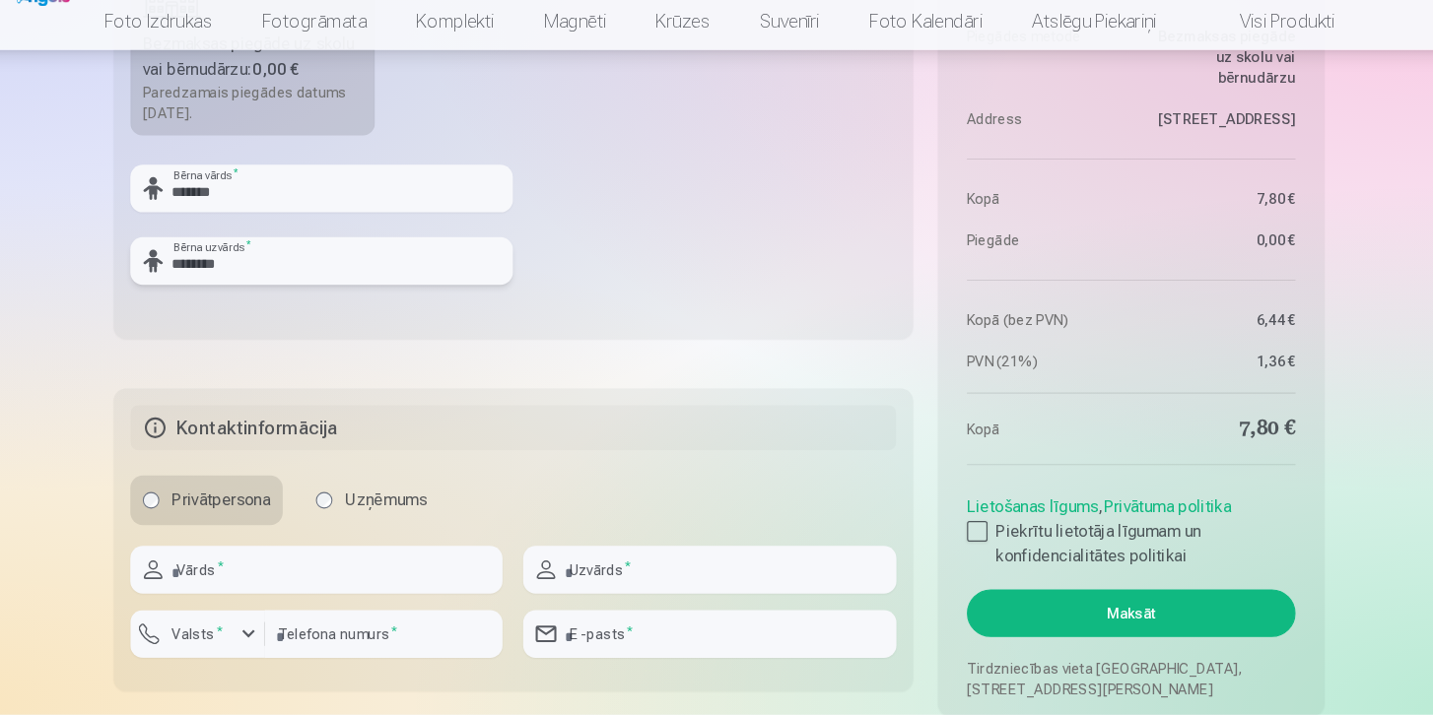
type input "********"
click at [326, 575] on input "text" at bounding box center [334, 577] width 354 height 45
type input "*******"
type input "**********"
click at [380, 645] on input "number" at bounding box center [398, 638] width 226 height 45
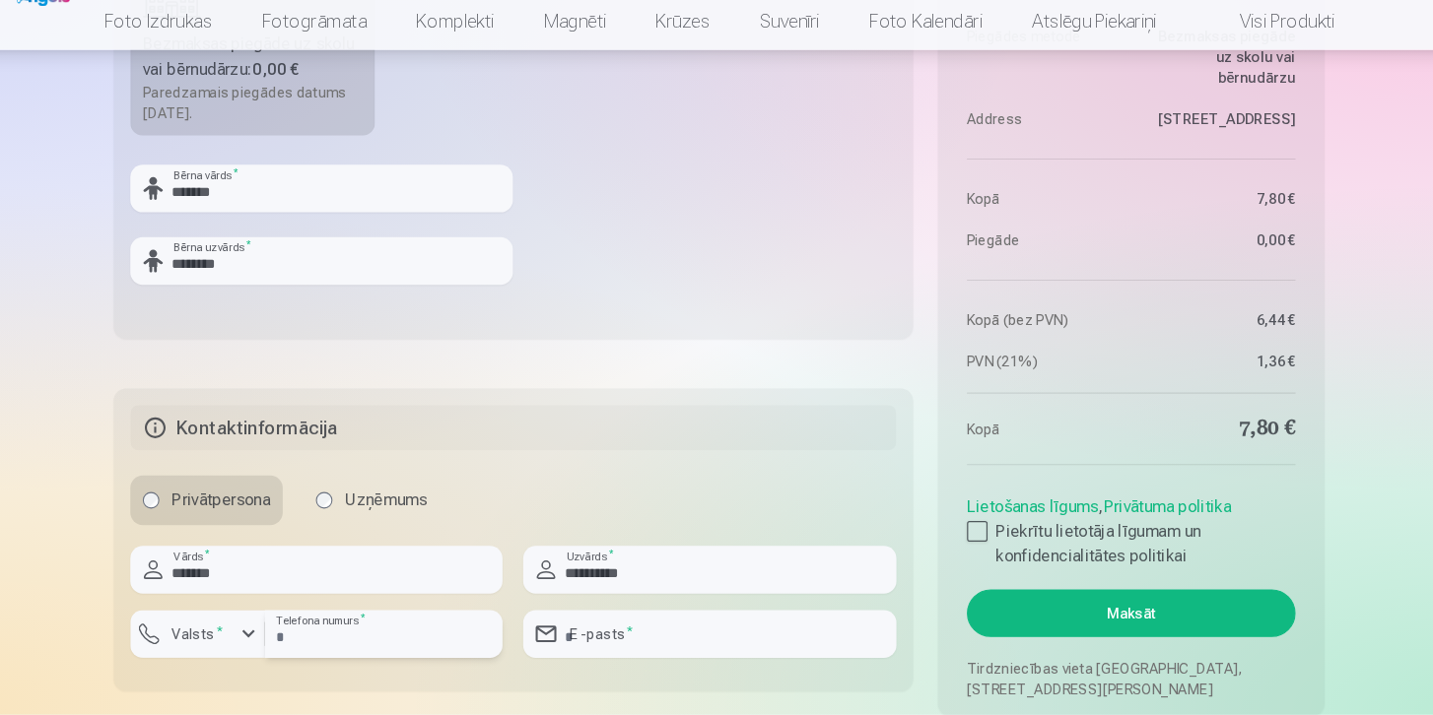
click at [380, 645] on input "number" at bounding box center [398, 638] width 226 height 45
type input "********"
click at [231, 651] on button "Valsts *" at bounding box center [221, 638] width 128 height 45
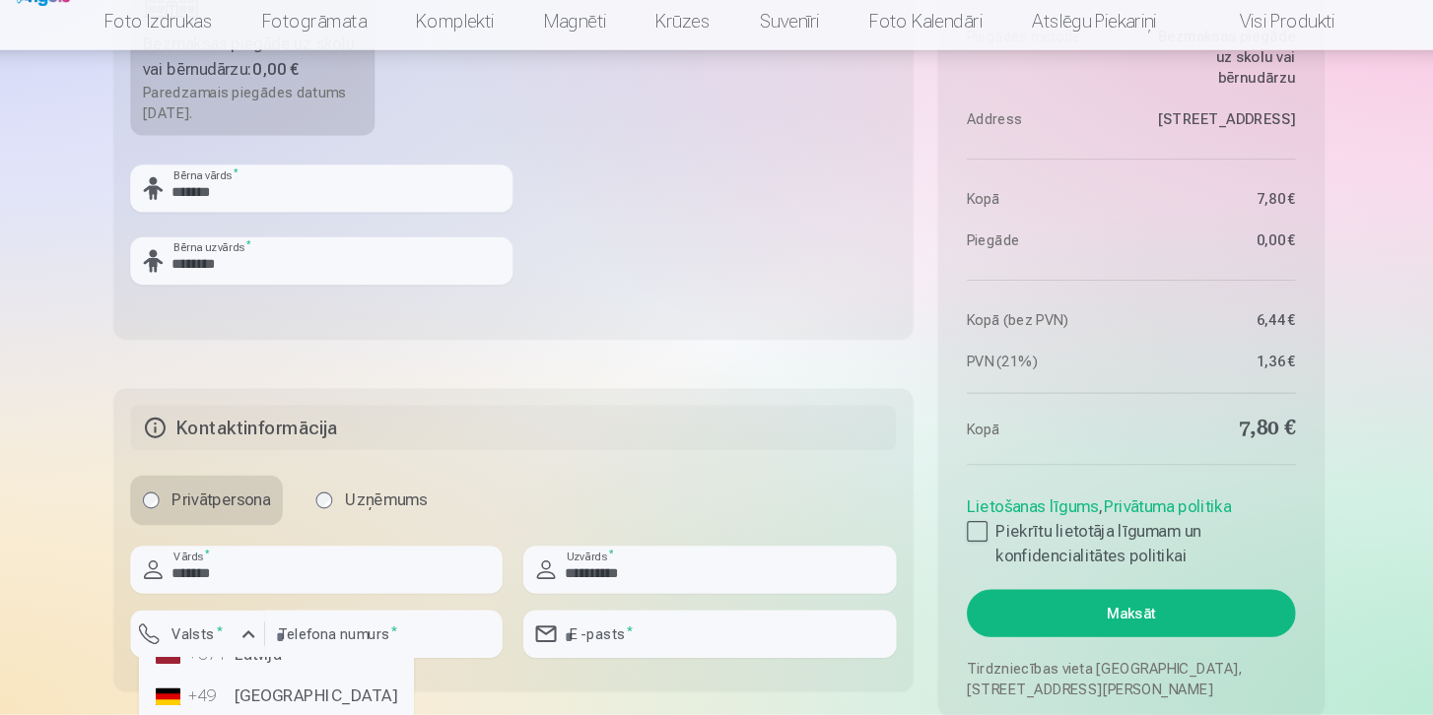
scroll to position [73, 0]
click at [235, 669] on li "+371 Latvija" at bounding box center [294, 660] width 245 height 39
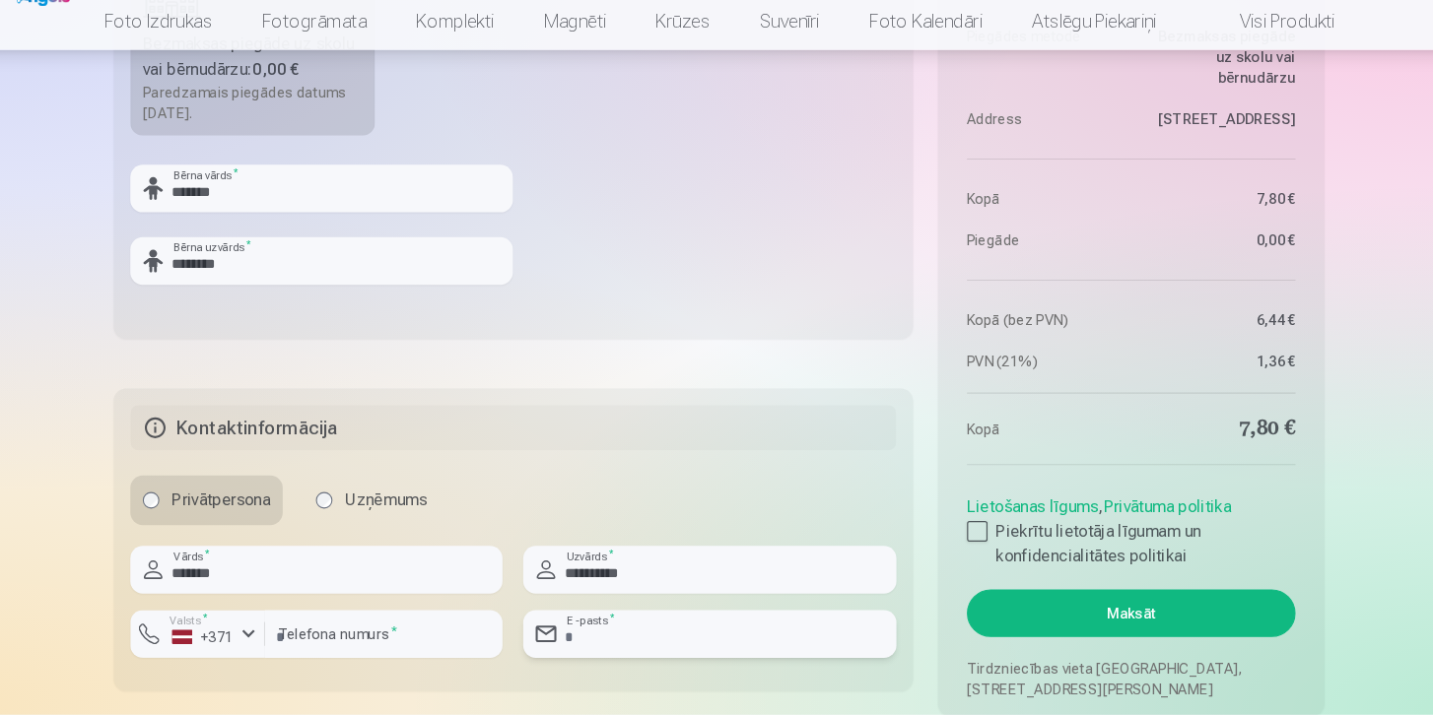
click at [662, 624] on input "email" at bounding box center [707, 638] width 354 height 45
type input "**********"
click at [975, 552] on label "Piekrītu lietotāja līgumam un konfidencialitātes politikai" at bounding box center [1108, 552] width 312 height 47
click at [1033, 633] on button "Maksāt" at bounding box center [1108, 618] width 312 height 45
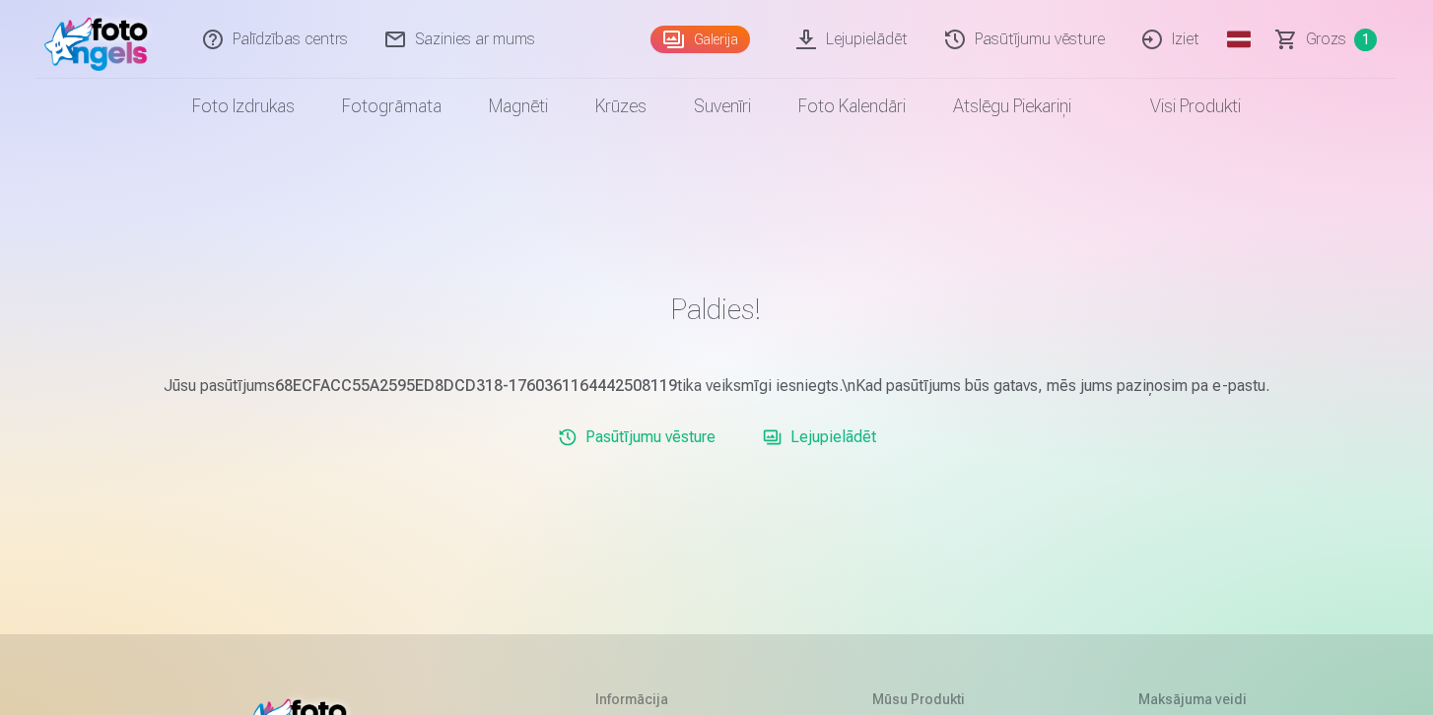
click at [681, 439] on link "Pasūtījumu vēsture" at bounding box center [636, 437] width 173 height 39
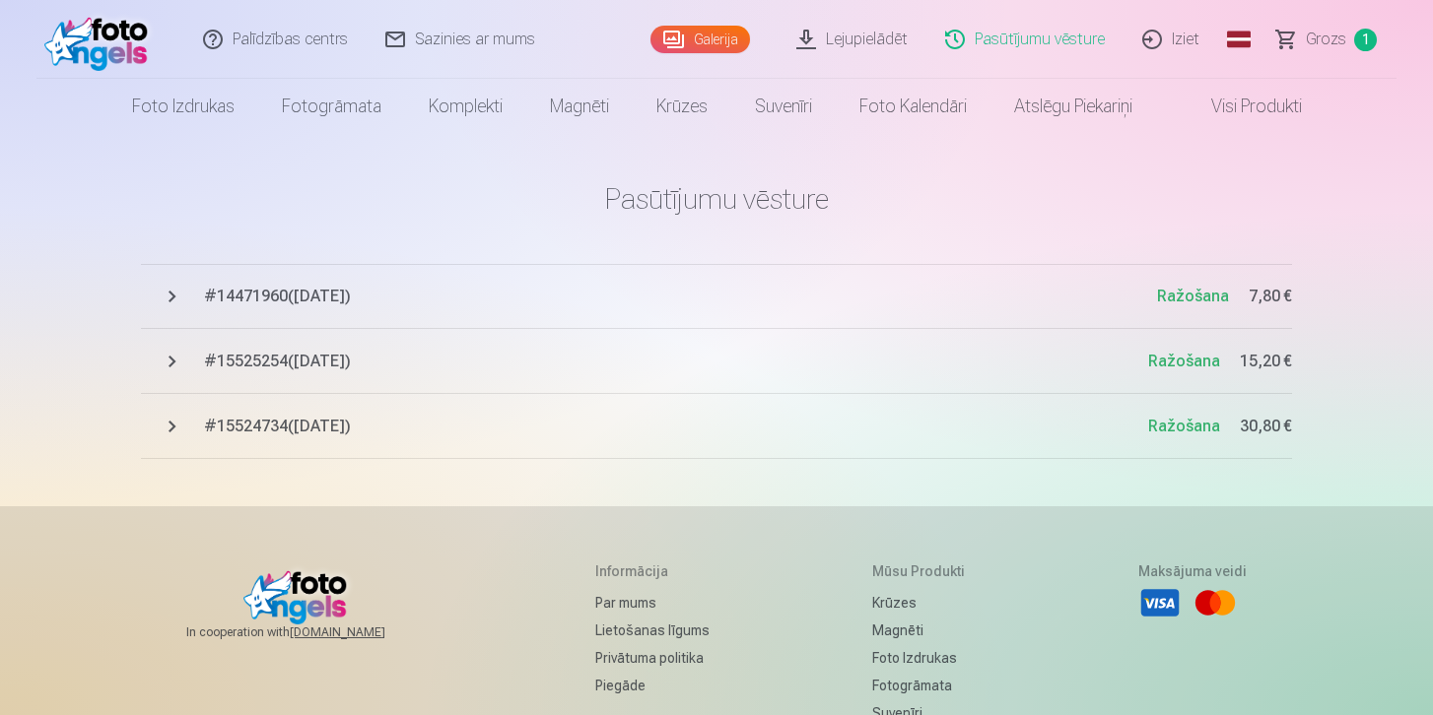
click at [853, 368] on span "# 15525254 ( [DATE] )" at bounding box center [676, 362] width 944 height 24
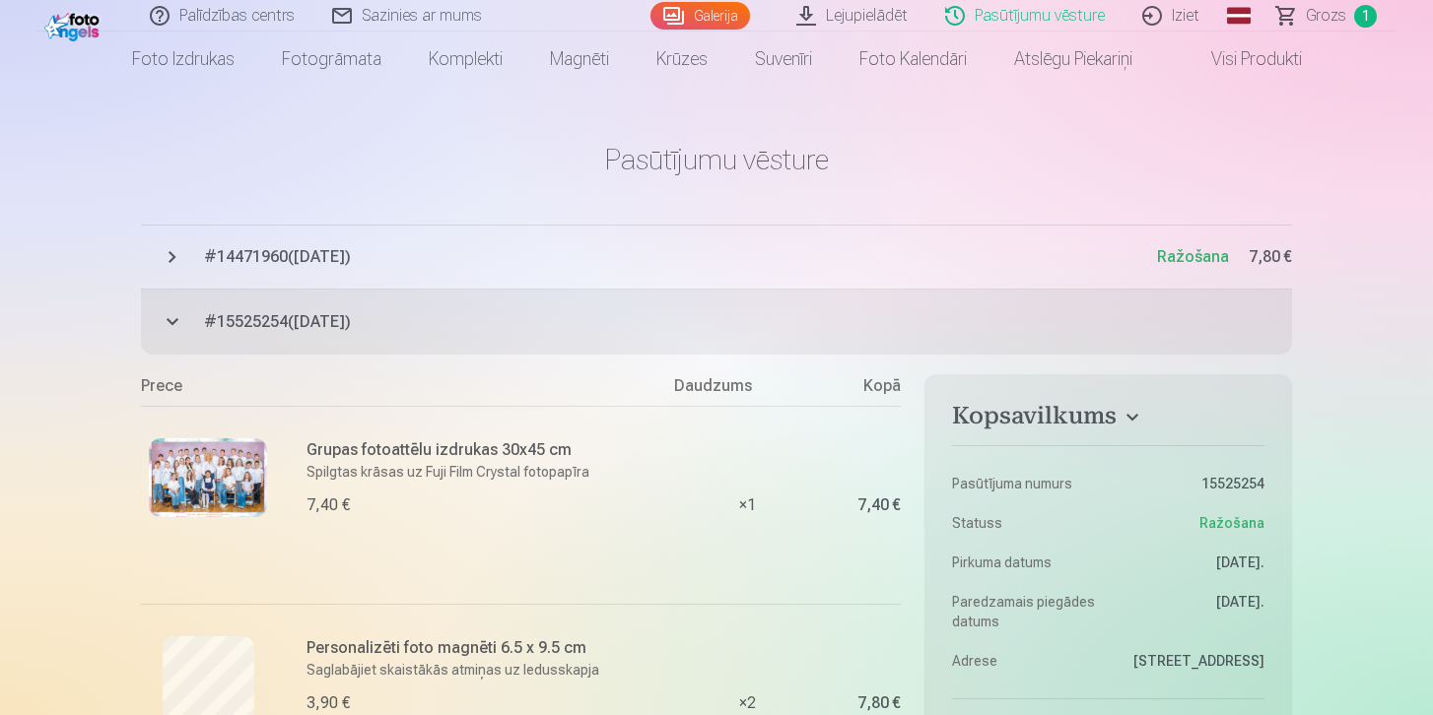
scroll to position [5, 0]
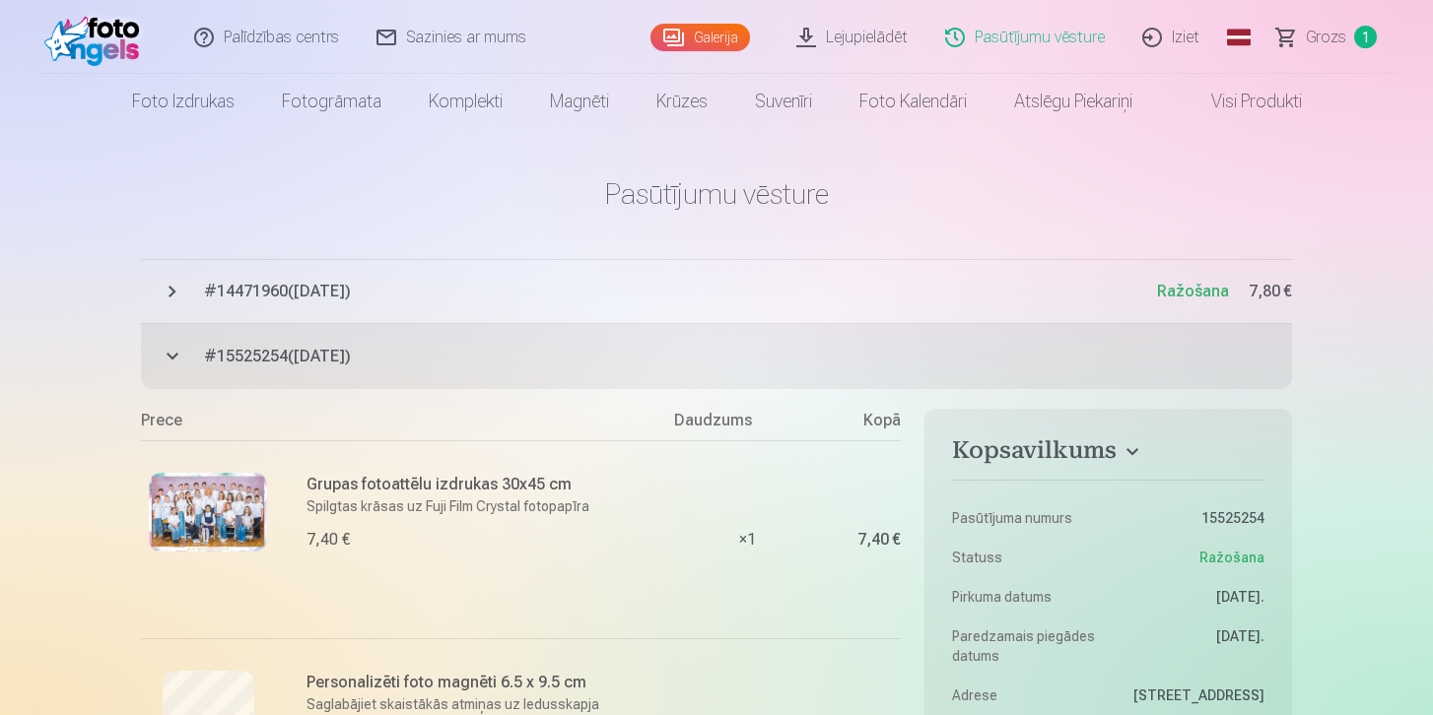
click at [649, 311] on button "# 14471960 ( [DATE] ) Ražošana 7,80 €" at bounding box center [716, 291] width 1151 height 65
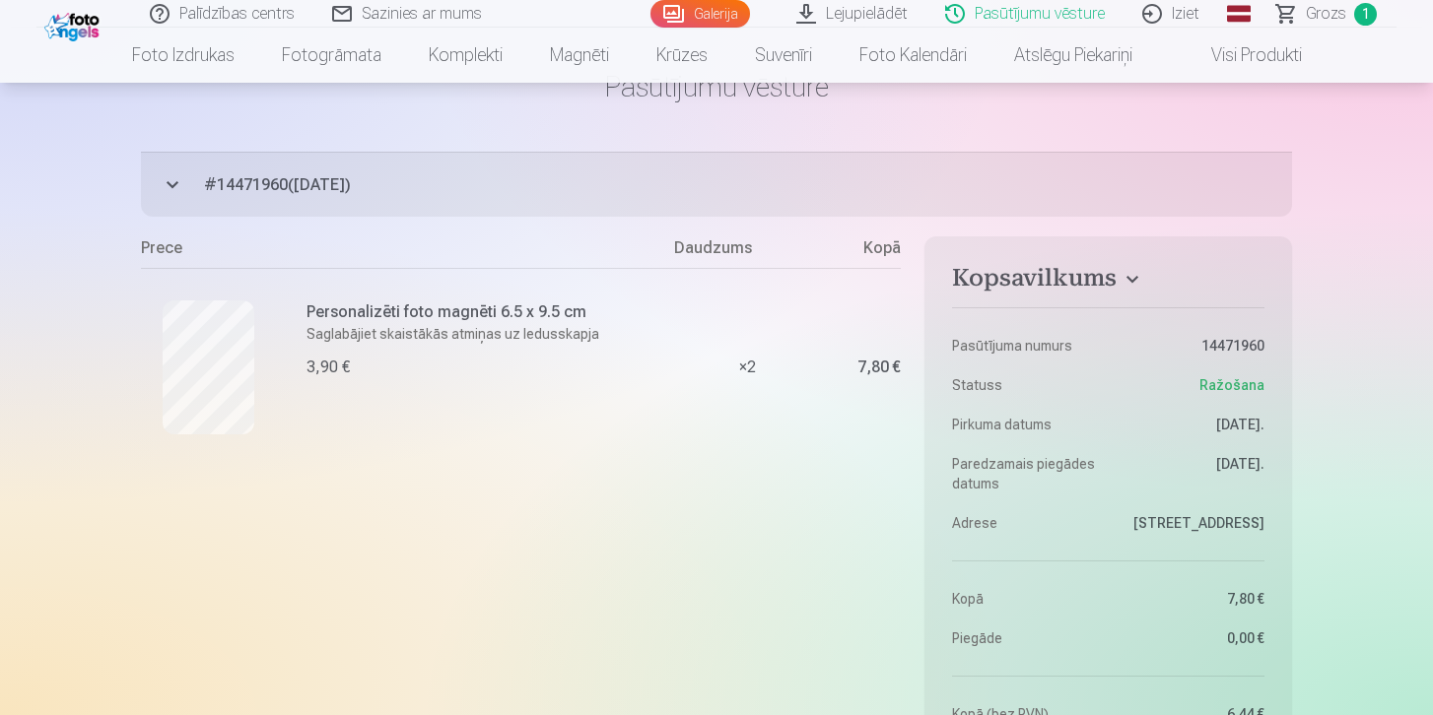
scroll to position [0, 0]
